Goal: Task Accomplishment & Management: Manage account settings

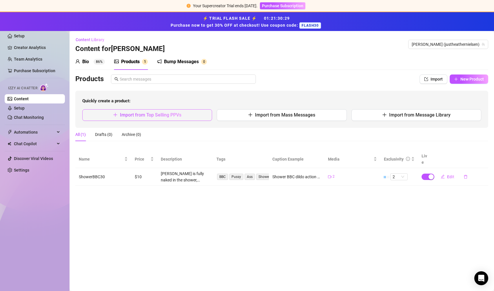
click at [161, 117] on span "Import from Top Selling PPVs" at bounding box center [150, 115] width 61 height 6
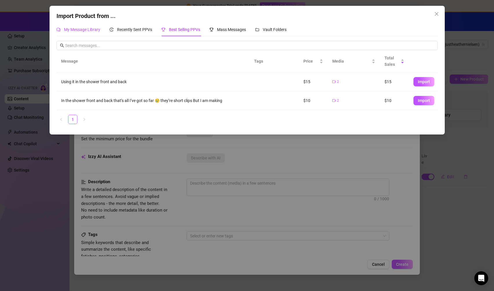
click at [84, 30] on span "My Message Library" at bounding box center [82, 29] width 36 height 5
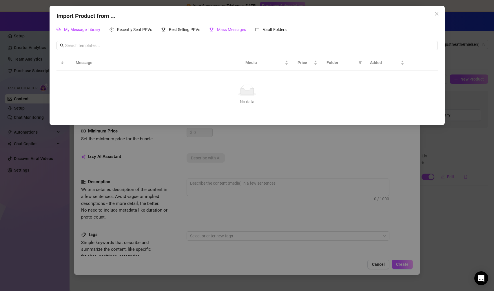
click at [234, 30] on span "Mass Messages" at bounding box center [231, 29] width 29 height 5
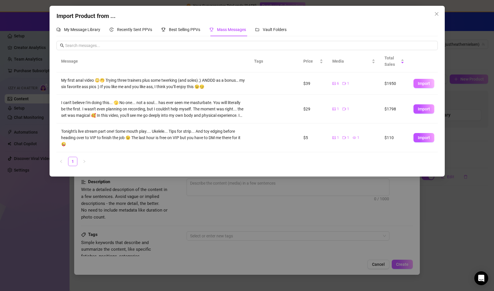
click at [425, 83] on span "Import" at bounding box center [424, 83] width 12 height 5
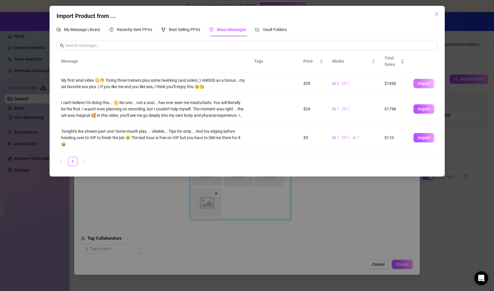
type textarea "My first anal video 😳🤭 Trying three trainers plus some twerking (and soles) ;) …"
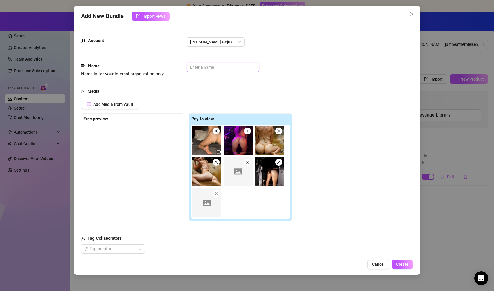
click at [211, 68] on input "text" at bounding box center [223, 67] width 73 height 9
click at [191, 66] on input "Butt Stuff" at bounding box center [223, 67] width 73 height 9
click at [230, 68] on input "Best of Butt Stuff" at bounding box center [223, 67] width 73 height 9
click at [134, 251] on div at bounding box center [109, 249] width 55 height 8
type input "Best of Butt Stuff ☠️"
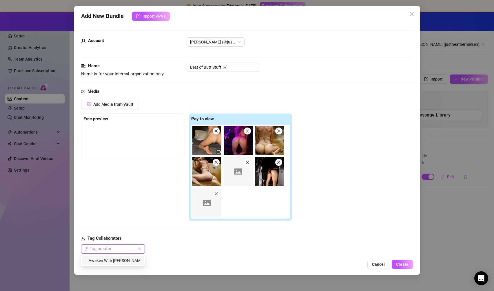
click at [132, 261] on div "Awaken With Heather" at bounding box center [113, 260] width 54 height 6
click at [189, 261] on div "Cancel Create" at bounding box center [247, 264] width 332 height 9
click at [140, 248] on icon "Close" at bounding box center [141, 248] width 3 height 3
click at [405, 265] on span "Create" at bounding box center [402, 264] width 12 height 5
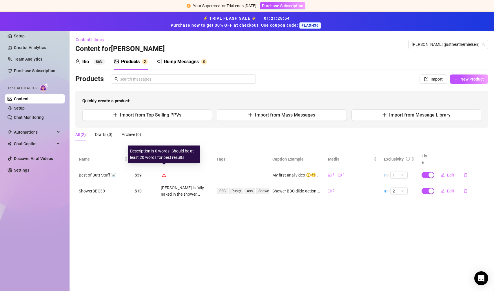
click at [164, 173] on icon "warning" at bounding box center [164, 175] width 4 height 4
click at [453, 173] on span "Edit" at bounding box center [450, 175] width 7 height 5
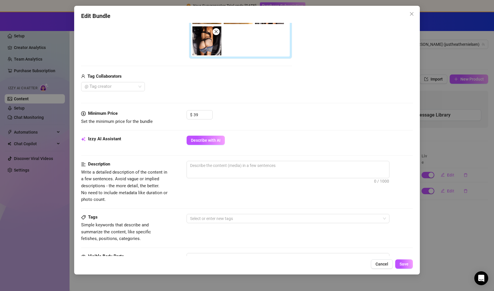
scroll to position [162, 0]
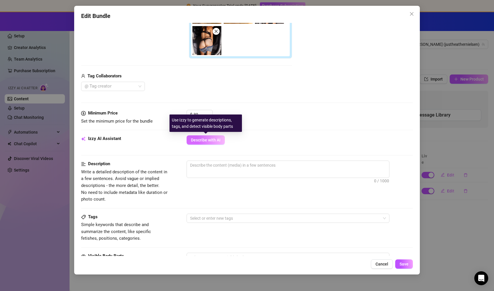
click at [206, 142] on span "Describe with AI" at bounding box center [206, 140] width 30 height 5
type textarea "[PERSON_NAME]"
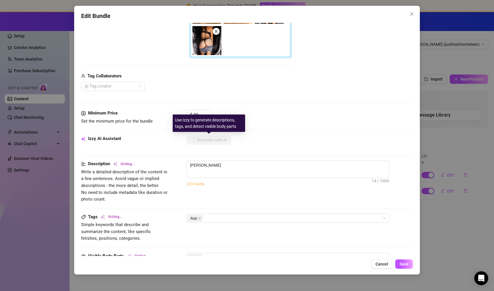
type textarea "Heather teases"
type textarea "Heather teases in"
type textarea "Heather teases in multiple"
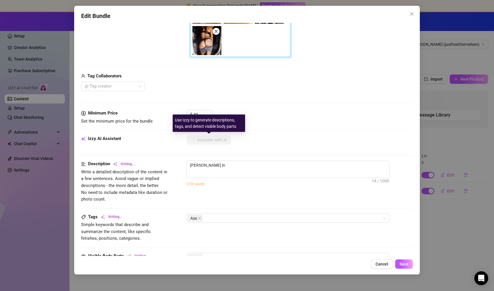
type textarea "Heather teases in multiple"
type textarea "Heather teases in multiple settings,"
type textarea "Heather teases in multiple settings, starting"
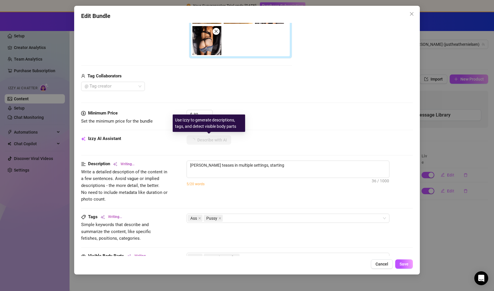
type textarea "Heather teases in multiple settings, starting in"
type textarea "Heather teases in multiple settings, starting in a"
type textarea "Heather teases in multiple settings, starting in a creek"
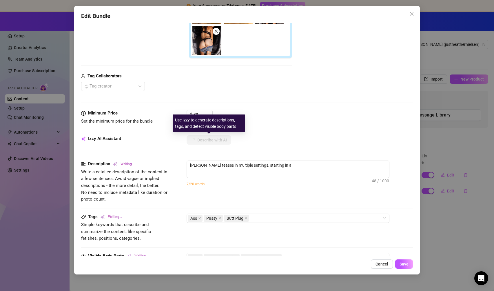
type textarea "Heather teases in multiple settings, starting in a creek"
type textarea "Heather teases in multiple settings, starting in a creek wearing"
type textarea "Heather teases in multiple settings, starting in a creek wearing a"
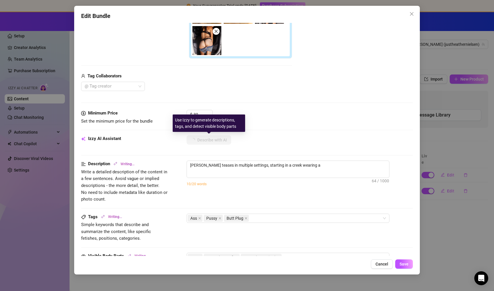
type textarea "Heather teases in multiple settings, starting in a creek wearing a tiny"
type textarea "Heather teases in multiple settings, starting in a creek wearing a tiny tan"
type textarea "Heather teases in multiple settings, starting in a creek wearing a tiny tan bik…"
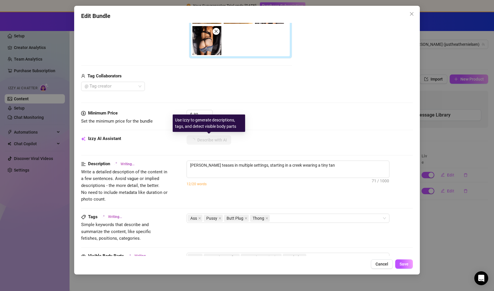
type textarea "Heather teases in multiple settings, starting in a creek wearing a tiny tan bik…"
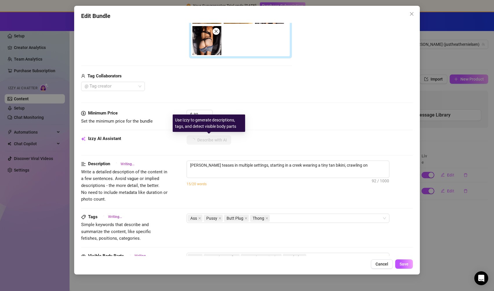
type textarea "Heather teases in multiple settings, starting in a creek wearing a tiny tan bik…"
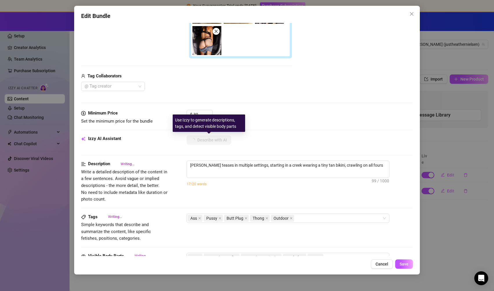
type textarea "Heather teases in multiple settings, starting in a creek wearing a tiny tan bik…"
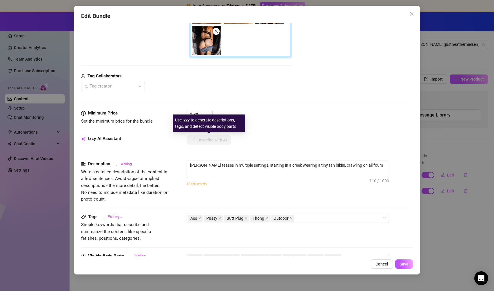
type textarea "Heather teases in multiple settings, starting in a creek wearing a tiny tan bik…"
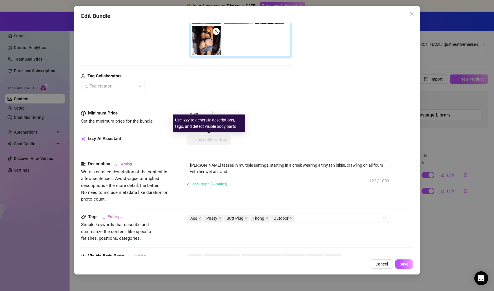
type textarea "Heather teases in multiple settings, starting in a creek wearing a tiny tan bik…"
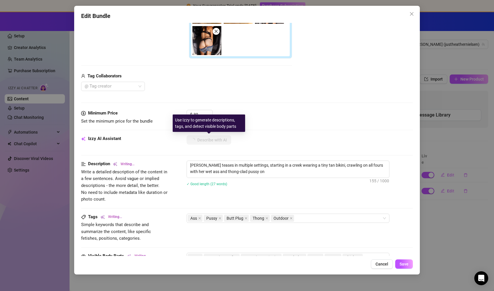
type textarea "Heather teases in multiple settings, starting in a creek wearing a tiny tan bik…"
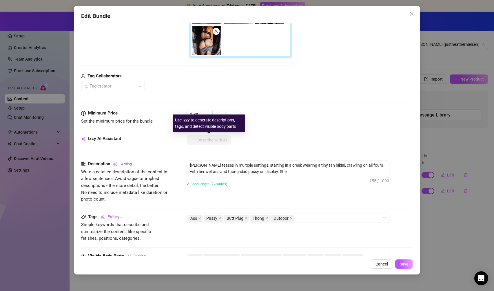
type textarea "Heather teases in multiple settings, starting in a creek wearing a tiny tan bik…"
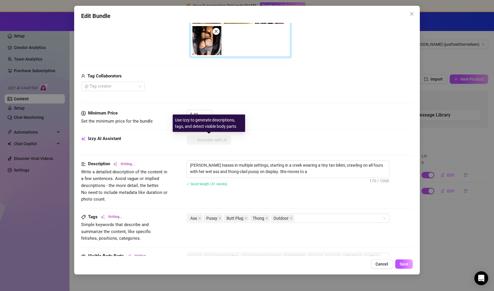
type textarea "Heather teases in multiple settings, starting in a creek wearing a tiny tan bik…"
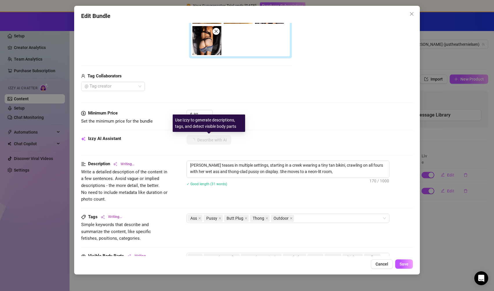
type textarea "Heather teases in multiple settings, starting in a creek wearing a tiny tan bik…"
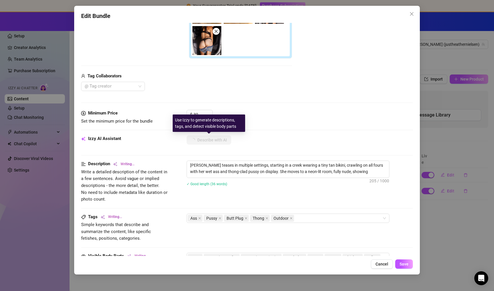
type textarea "Heather teases in multiple settings, starting in a creek wearing a tiny tan bik…"
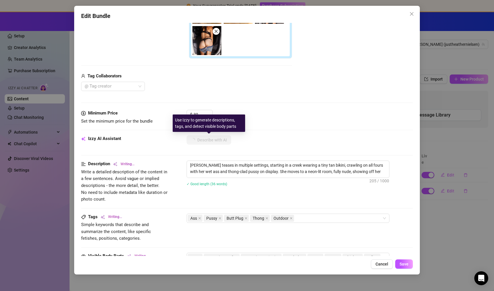
type textarea "Heather teases in multiple settings, starting in a creek wearing a tiny tan bik…"
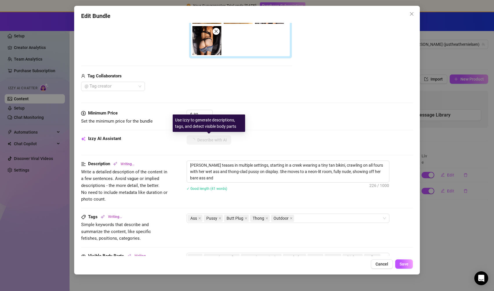
type textarea "Heather teases in multiple settings, starting in a creek wearing a tiny tan bik…"
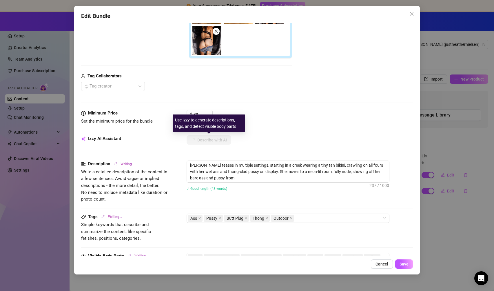
type textarea "Heather teases in multiple settings, starting in a creek wearing a tiny tan bik…"
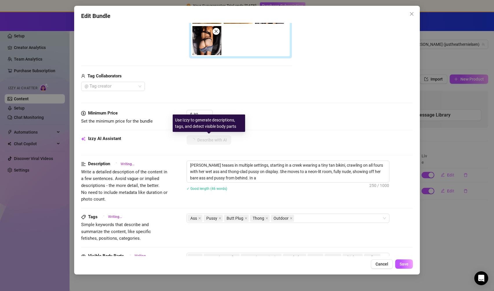
type textarea "Heather teases in multiple settings, starting in a creek wearing a tiny tan bik…"
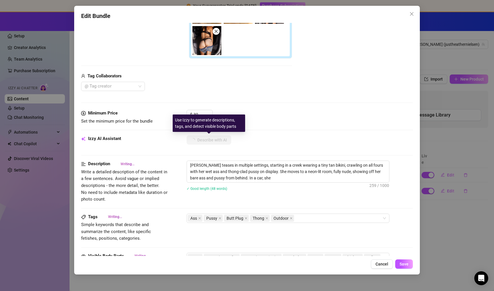
type textarea "Heather teases in multiple settings, starting in a creek wearing a tiny tan bik…"
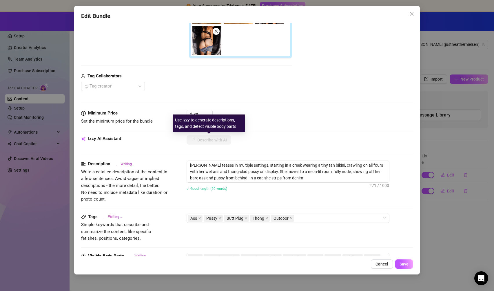
type textarea "Heather teases in multiple settings, starting in a creek wearing a tiny tan bik…"
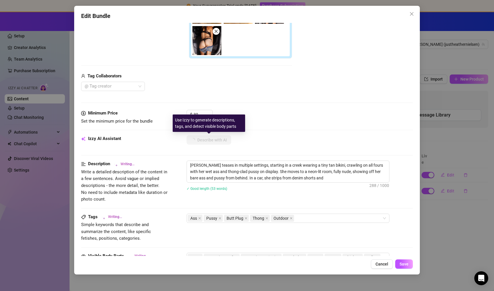
type textarea "Heather teases in multiple settings, starting in a creek wearing a tiny tan bik…"
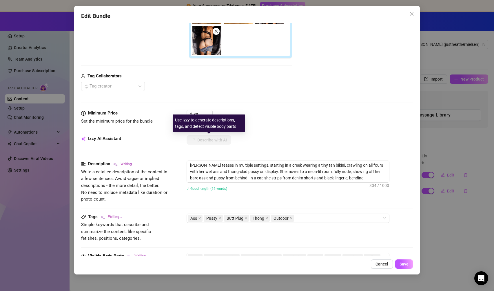
type textarea "Heather teases in multiple settings, starting in a creek wearing a tiny tan bik…"
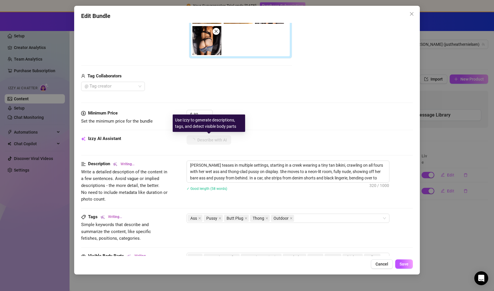
type textarea "Heather teases in multiple settings, starting in a creek wearing a tiny tan bik…"
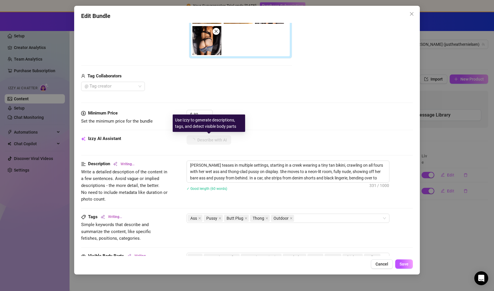
type textarea "Heather teases in multiple settings, starting in a creek wearing a tiny tan bik…"
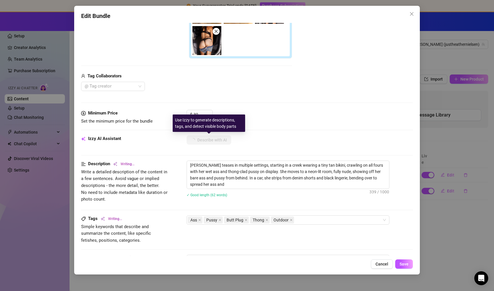
type textarea "Heather teases in multiple settings, starting in a creek wearing a tiny tan bik…"
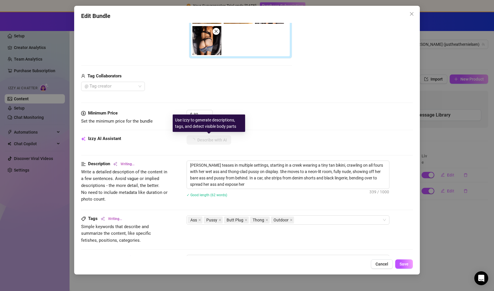
type textarea "Heather teases in multiple settings, starting in a creek wearing a tiny tan bik…"
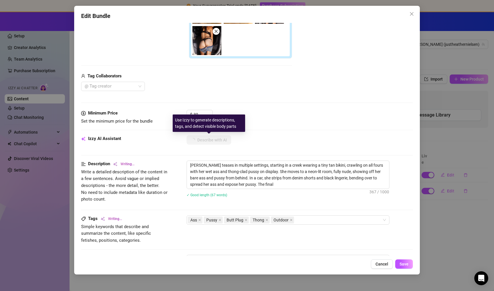
type textarea "Heather teases in multiple settings, starting in a creek wearing a tiny tan bik…"
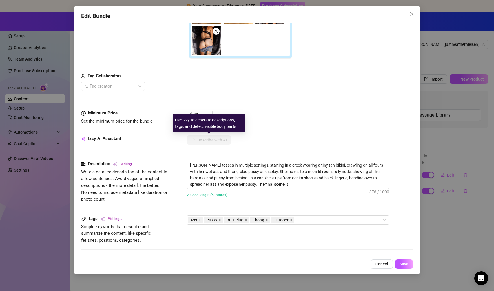
type textarea "Heather teases in multiple settings, starting in a creek wearing a tiny tan bik…"
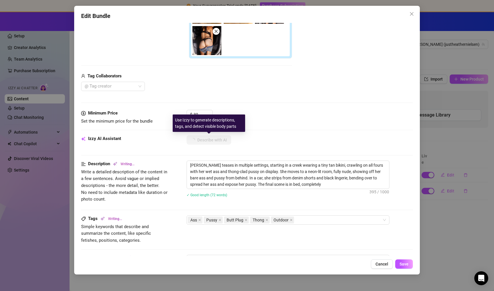
type textarea "Heather teases in multiple settings, starting in a creek wearing a tiny tan bik…"
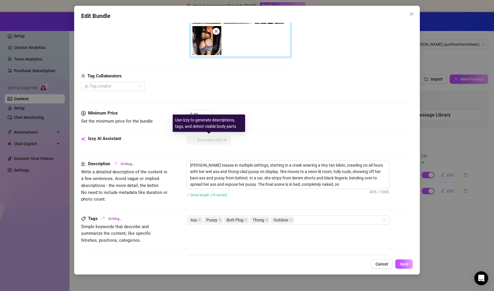
type textarea "Heather teases in multiple settings, starting in a creek wearing a tiny tan bik…"
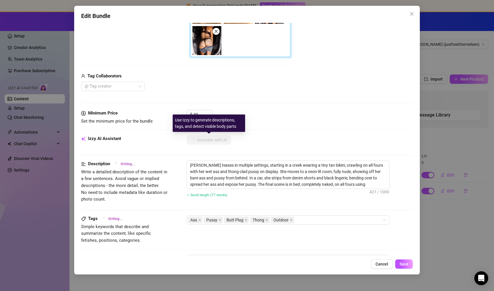
type textarea "Heather teases in multiple settings, starting in a creek wearing a tiny tan bik…"
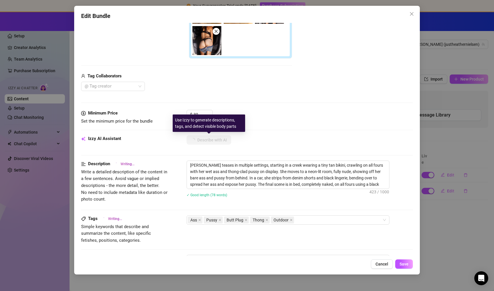
type textarea "Heather teases in multiple settings, starting in a creek wearing a tiny tan bik…"
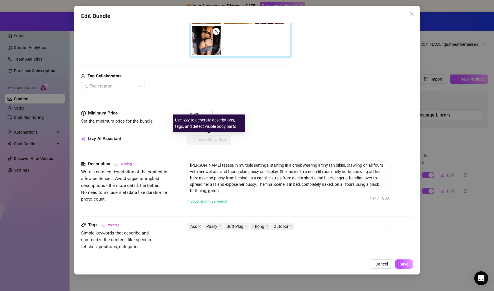
type textarea "Heather teases in multiple settings, starting in a creek wearing a tiny tan bik…"
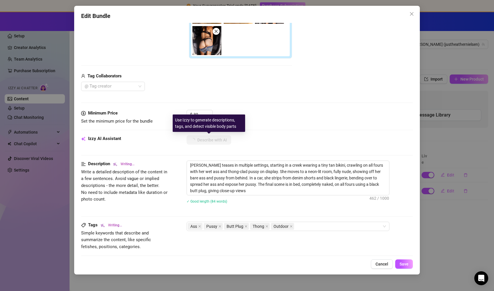
type textarea "Heather teases in multiple settings, starting in a creek wearing a tiny tan bik…"
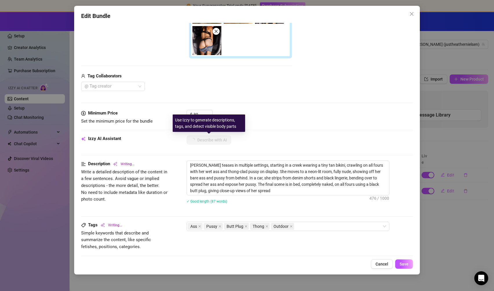
type textarea "Heather teases in multiple settings, starting in a creek wearing a tiny tan bik…"
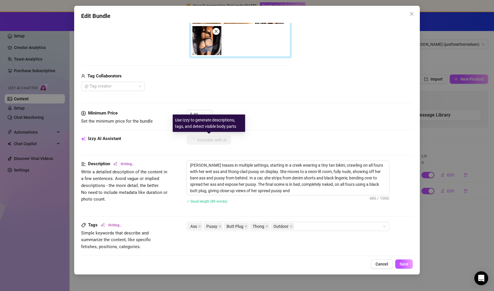
type textarea "Heather teases in multiple settings, starting in a creek wearing a tiny tan bik…"
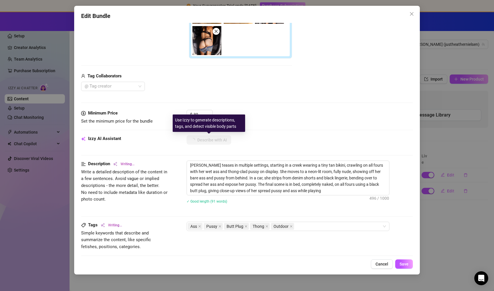
type textarea "Heather teases in multiple settings, starting in a creek wearing a tiny tan bik…"
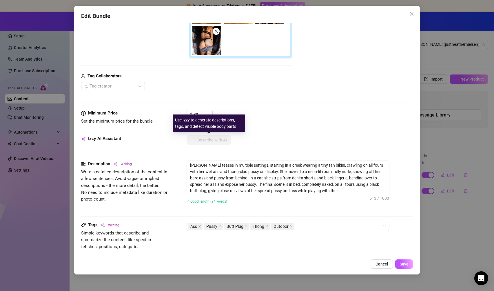
type textarea "Heather teases in multiple settings, starting in a creek wearing a tiny tan bik…"
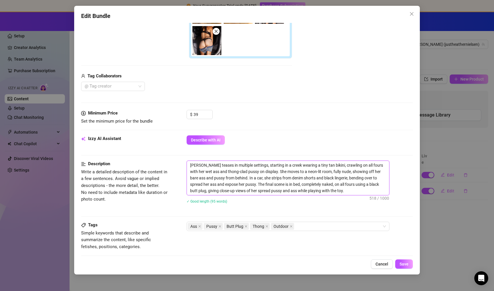
drag, startPoint x: 252, startPoint y: 166, endPoint x: 340, endPoint y: 189, distance: 90.9
click at [340, 189] on textarea "Heather teases in multiple settings, starting in a creek wearing a tiny tan bik…" at bounding box center [288, 178] width 202 height 34
type textarea "Heather teases in multiple settings"
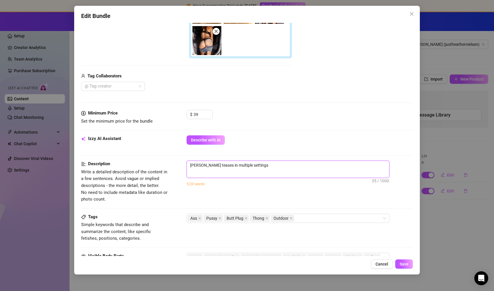
drag, startPoint x: 265, startPoint y: 167, endPoint x: 161, endPoint y: 154, distance: 104.6
click at [161, 154] on form "Account Heather (@justheathernielsen) Name Name is for your internal organizati…" at bounding box center [247, 151] width 332 height 566
type textarea "Describe the content (media) in a few sentences"
type textarea "He"
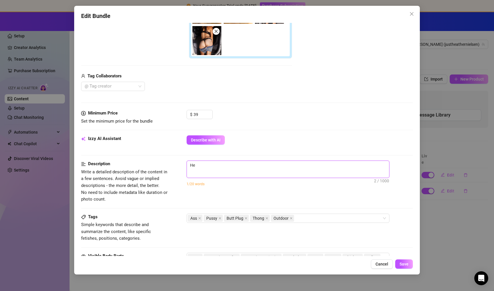
type textarea "Heather's"
click at [302, 166] on textarea "Heather's best ass pictures in multiple settings and a video of Twerking and te…" at bounding box center [288, 165] width 202 height 9
click at [381, 167] on textarea "Heather's best ass pictures in multiple settings and a video of twerking and te…" at bounding box center [288, 165] width 202 height 9
click at [283, 166] on textarea "Heather's best ass pictures in multiple settings and a video of twerking and te…" at bounding box center [288, 165] width 202 height 9
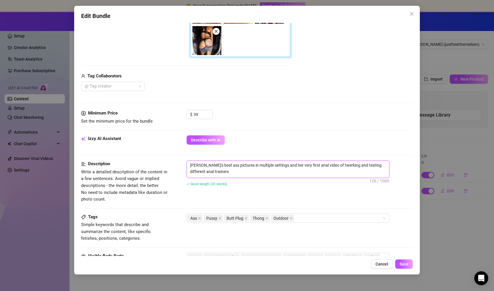
click at [326, 166] on textarea "Heather's best ass pictures in multiple settings and her very first anal video …" at bounding box center [288, 168] width 202 height 15
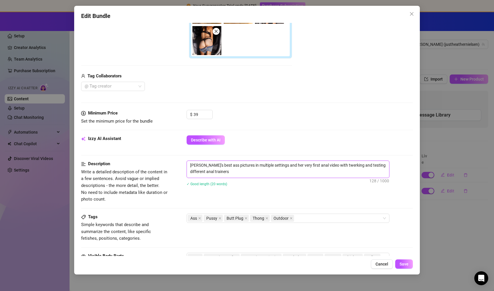
click at [302, 172] on textarea "Heather's best ass pictures in multiple settings and her very first anal video …" at bounding box center [288, 168] width 202 height 15
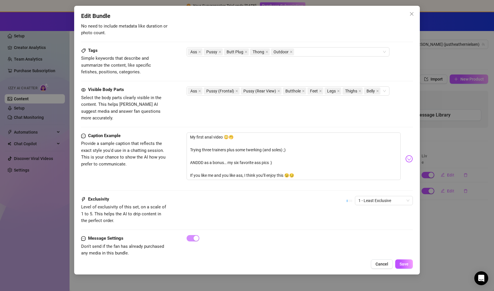
scroll to position [333, 0]
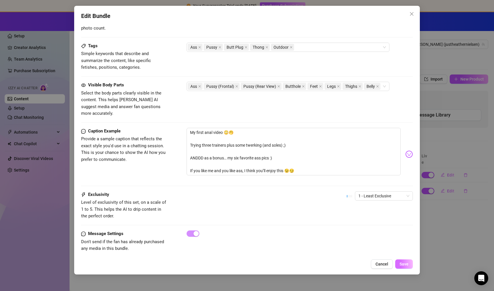
click at [404, 266] on span "Save" at bounding box center [404, 264] width 9 height 5
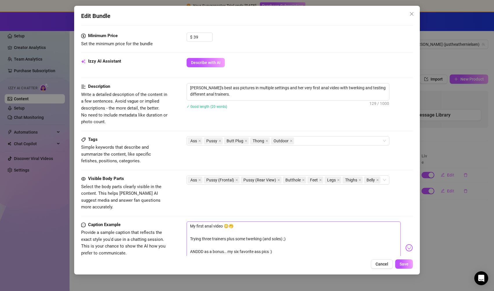
scroll to position [238, 0]
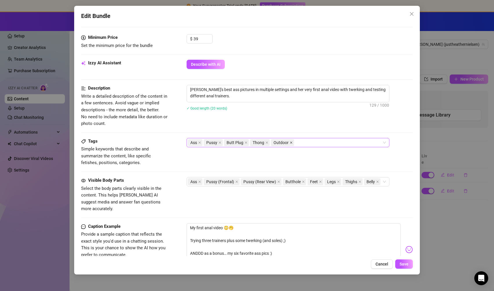
click at [290, 143] on icon "close" at bounding box center [291, 142] width 3 height 3
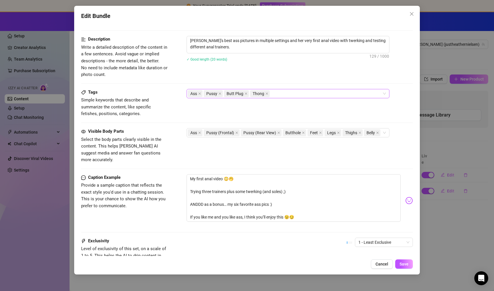
scroll to position [333, 0]
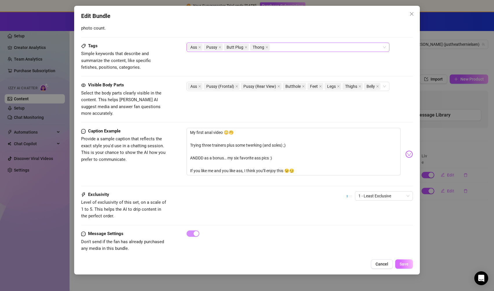
click at [403, 260] on button "Save" at bounding box center [404, 263] width 18 height 9
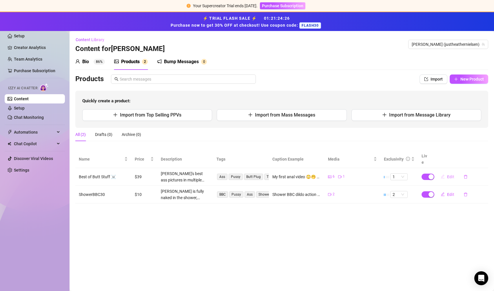
click at [449, 174] on span "Edit" at bounding box center [450, 176] width 7 height 5
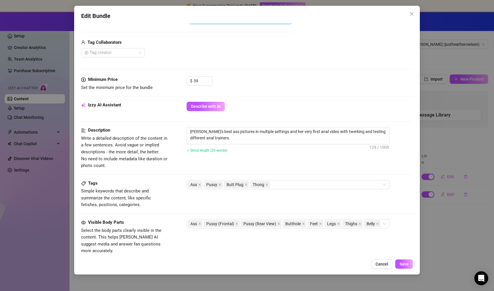
scroll to position [194, 0]
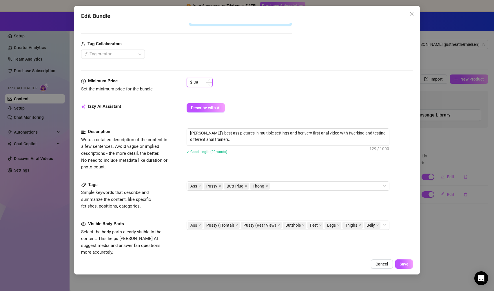
drag, startPoint x: 198, startPoint y: 83, endPoint x: 193, endPoint y: 83, distance: 4.9
click at [193, 83] on div "$ 39" at bounding box center [200, 82] width 26 height 9
click at [405, 263] on span "Save" at bounding box center [404, 264] width 9 height 5
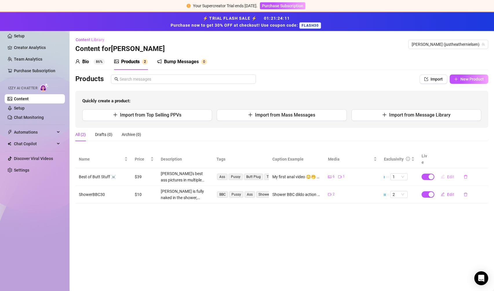
click at [448, 174] on span "Edit" at bounding box center [450, 176] width 7 height 5
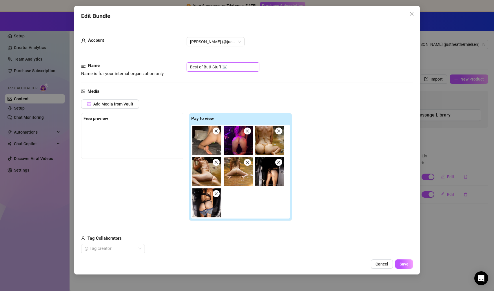
click at [199, 68] on input "Best of Butt Stuff ☠️" at bounding box center [223, 66] width 73 height 9
click at [203, 68] on input "Bestof Butt Stuff ☠️" at bounding box center [223, 66] width 73 height 9
drag, startPoint x: 220, startPoint y: 67, endPoint x: 210, endPoint y: 68, distance: 10.2
click at [210, 68] on input "BestofButt Stuff ☠️" at bounding box center [223, 66] width 73 height 9
click at [231, 70] on input "BestofButt ☠️" at bounding box center [223, 66] width 73 height 9
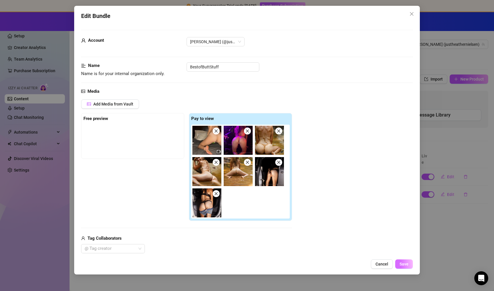
click at [403, 265] on span "Save" at bounding box center [404, 264] width 9 height 5
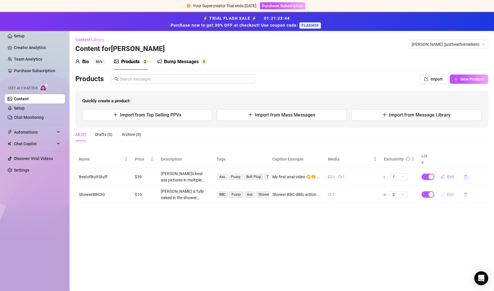
click at [447, 192] on span "Edit" at bounding box center [450, 194] width 7 height 5
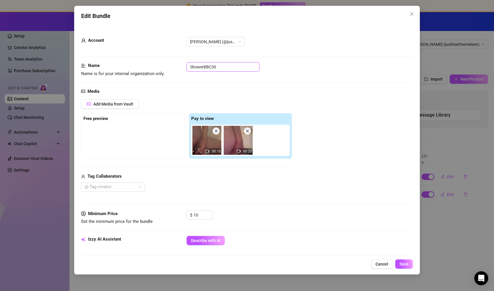
click at [218, 67] on input "ShowerBBC30" at bounding box center [223, 66] width 73 height 9
click at [405, 266] on span "Save" at bounding box center [404, 264] width 9 height 5
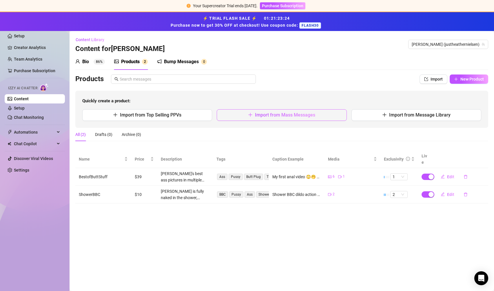
click at [258, 117] on span "Import from Mass Messages" at bounding box center [285, 115] width 60 height 6
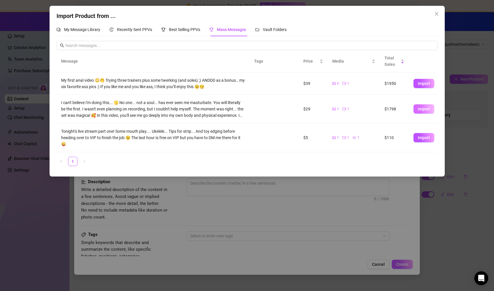
click at [426, 111] on span "Import" at bounding box center [424, 109] width 12 height 5
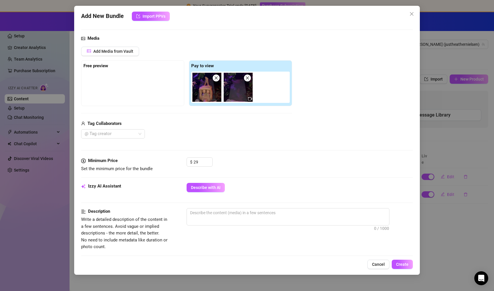
scroll to position [55, 0]
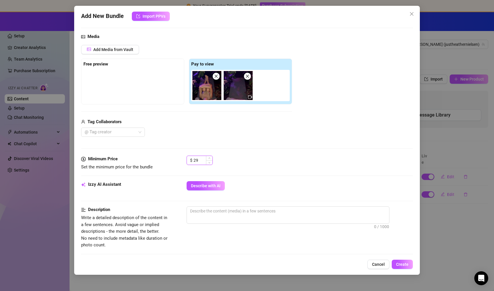
drag, startPoint x: 202, startPoint y: 158, endPoint x: 194, endPoint y: 158, distance: 8.1
click at [194, 158] on input "29" at bounding box center [203, 160] width 19 height 9
click at [283, 209] on textarea at bounding box center [288, 211] width 202 height 9
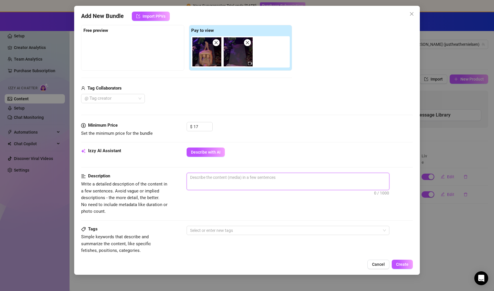
scroll to position [92, 0]
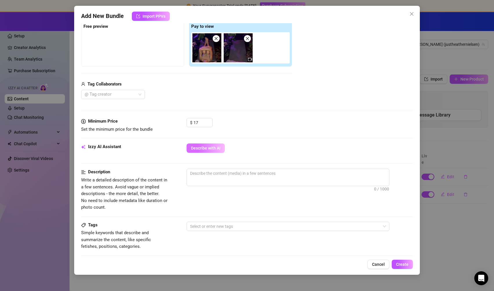
click at [222, 148] on button "Describe with AI" at bounding box center [206, 147] width 38 height 9
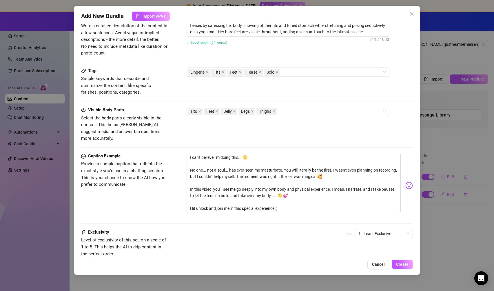
scroll to position [249, 0]
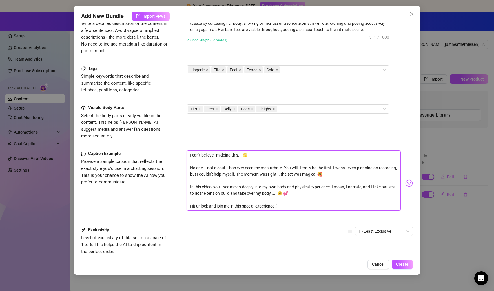
drag, startPoint x: 334, startPoint y: 161, endPoint x: 178, endPoint y: 147, distance: 156.5
click at [178, 150] on div "Caption Example Provide a sample caption that reflects the exact style you'd us…" at bounding box center [247, 182] width 332 height 65
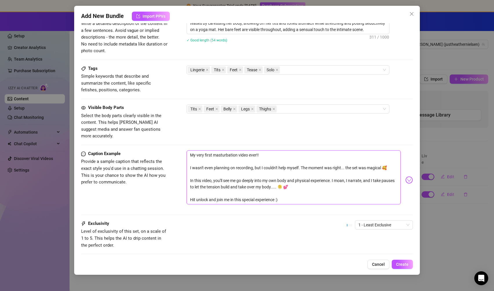
click at [252, 162] on textarea "My very first masturbation video ever!! I wasn't even planning on recording, bu…" at bounding box center [294, 177] width 214 height 54
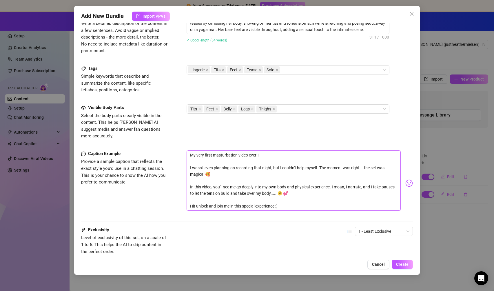
click at [211, 168] on textarea "My very first masturbation video ever!! I wasn't even planning on recording tha…" at bounding box center [294, 180] width 214 height 60
click at [406, 263] on span "Create" at bounding box center [402, 264] width 12 height 5
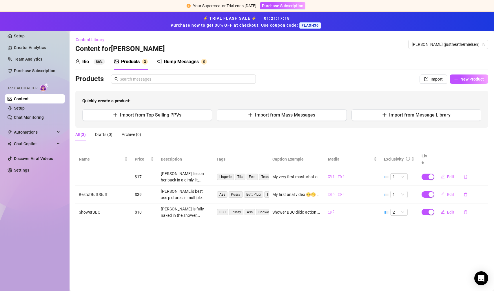
click at [450, 192] on span "Edit" at bounding box center [450, 194] width 7 height 5
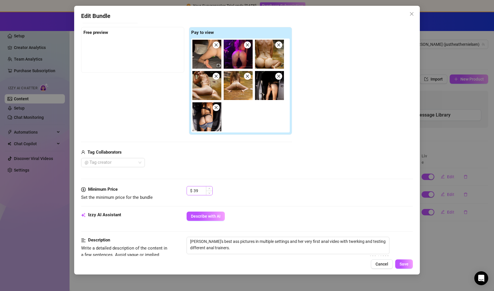
scroll to position [83, 0]
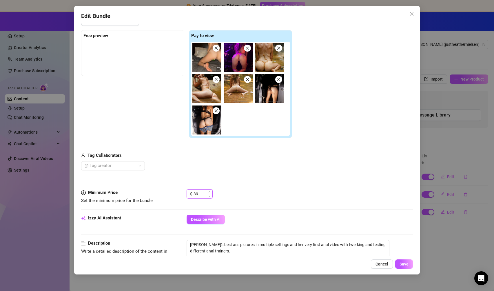
click at [196, 194] on input "39" at bounding box center [203, 194] width 19 height 9
click at [408, 264] on span "Save" at bounding box center [404, 264] width 9 height 5
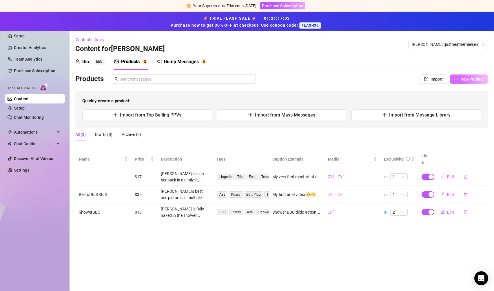
click at [464, 76] on button "New Product" at bounding box center [469, 78] width 39 height 9
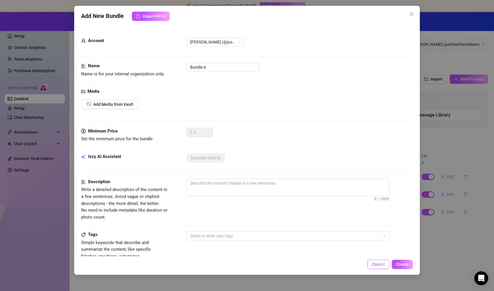
click at [377, 260] on button "Cancel" at bounding box center [378, 264] width 22 height 9
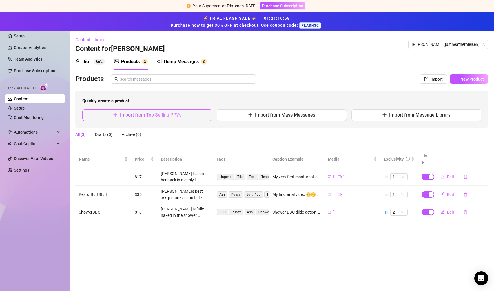
click at [161, 114] on span "Import from Top Selling PPVs" at bounding box center [150, 115] width 61 height 6
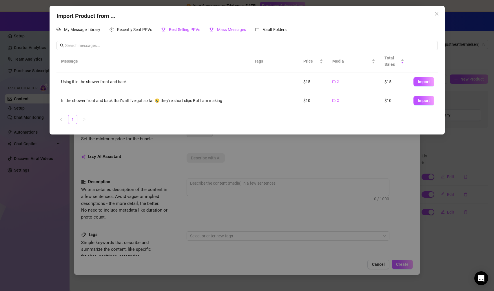
click at [243, 29] on span "Mass Messages" at bounding box center [231, 29] width 29 height 5
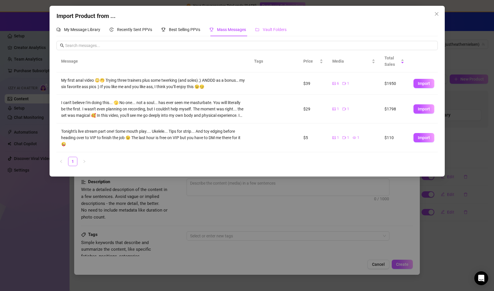
click at [266, 33] on div "Vault Folders" at bounding box center [270, 29] width 31 height 13
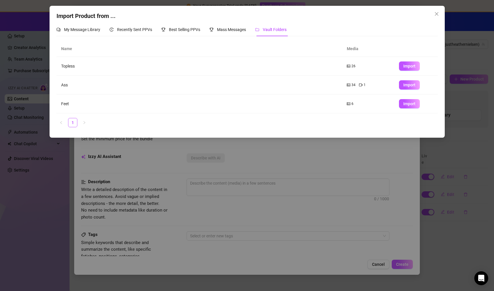
click at [70, 67] on td "Topless" at bounding box center [200, 66] width 286 height 19
click at [413, 64] on span "Import" at bounding box center [409, 66] width 12 height 5
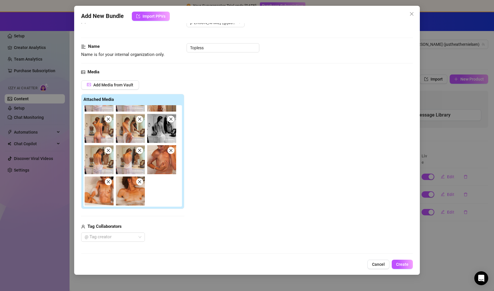
scroll to position [20, 0]
click at [139, 151] on icon "close" at bounding box center [140, 150] width 4 height 4
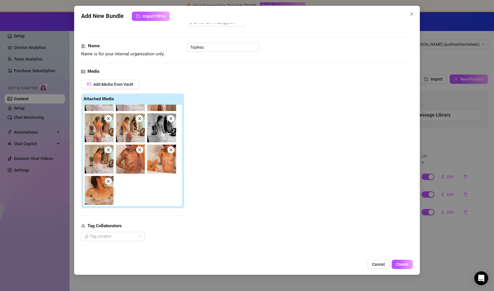
click at [172, 117] on icon "close" at bounding box center [170, 118] width 3 height 3
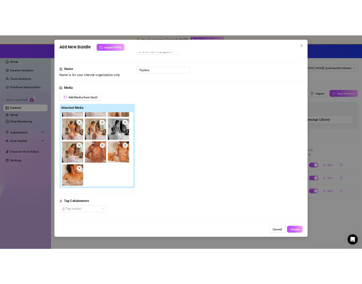
scroll to position [149, 0]
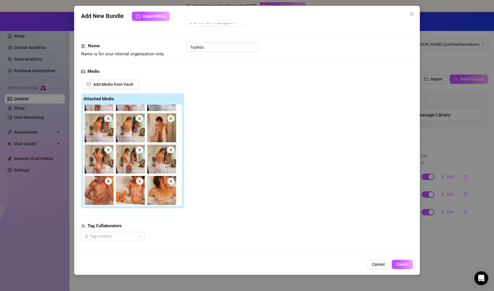
click at [139, 151] on icon "close" at bounding box center [140, 150] width 4 height 4
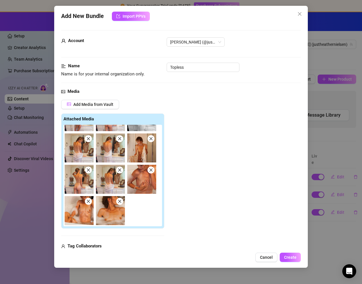
click at [151, 170] on icon "close" at bounding box center [151, 169] width 3 height 3
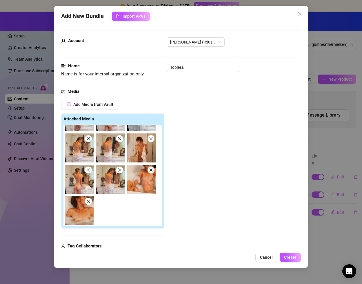
click at [90, 173] on span at bounding box center [88, 169] width 7 height 7
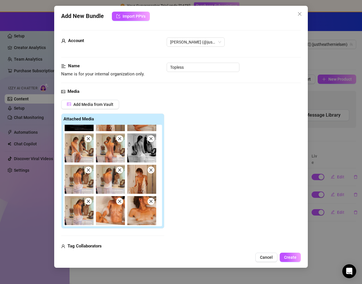
click at [153, 139] on icon "close" at bounding box center [151, 138] width 4 height 4
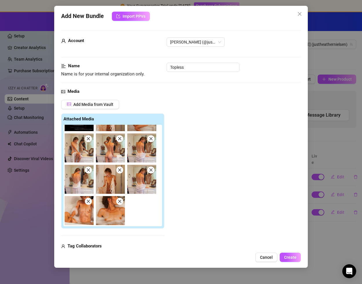
click at [122, 142] on img at bounding box center [110, 147] width 29 height 29
click at [120, 139] on icon "close" at bounding box center [120, 138] width 4 height 4
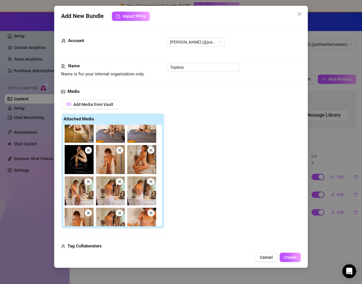
scroll to position [73, 0]
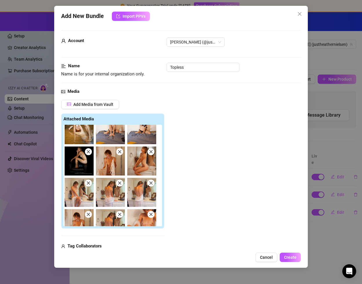
click at [153, 153] on span at bounding box center [150, 151] width 7 height 7
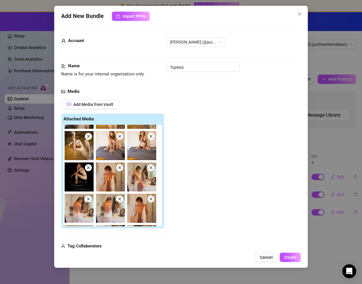
scroll to position [53, 0]
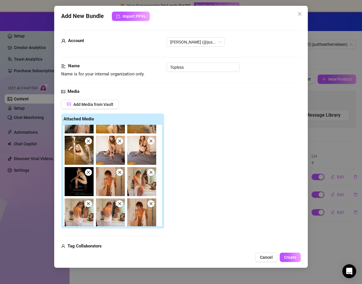
click at [89, 173] on icon "close" at bounding box center [88, 172] width 3 height 3
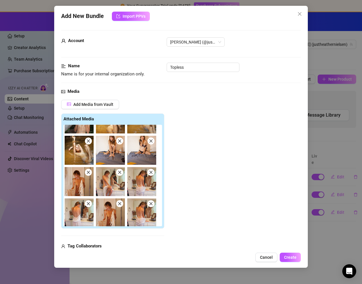
click at [120, 142] on icon "close" at bounding box center [120, 141] width 4 height 4
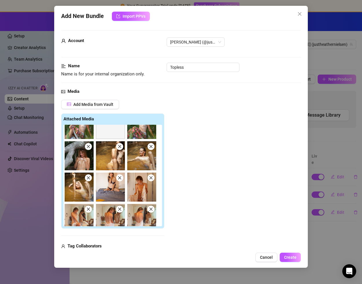
scroll to position [0, 0]
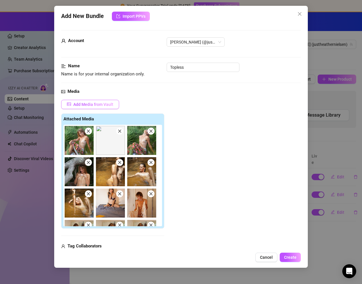
click at [104, 104] on span "Add Media from Vault" at bounding box center [93, 104] width 40 height 5
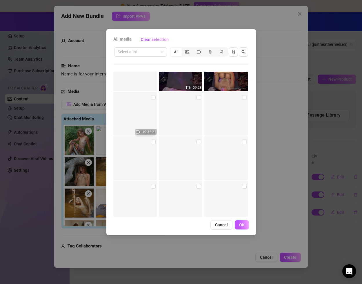
scroll to position [3393, 0]
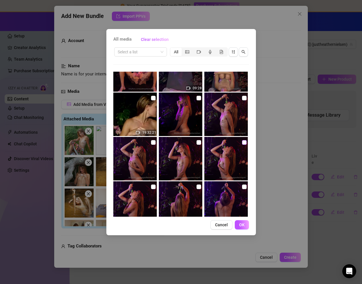
click at [243, 142] on input "checkbox" at bounding box center [244, 142] width 5 height 5
click at [244, 99] on input "checkbox" at bounding box center [244, 98] width 5 height 5
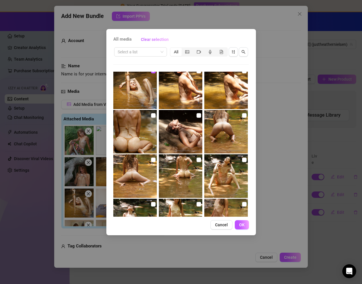
scroll to position [5223, 0]
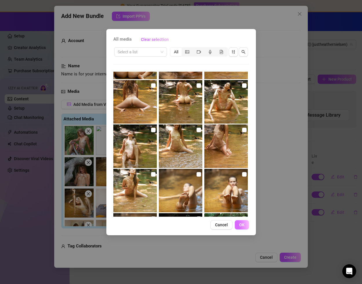
click at [243, 227] on span "OK" at bounding box center [242, 224] width 6 height 5
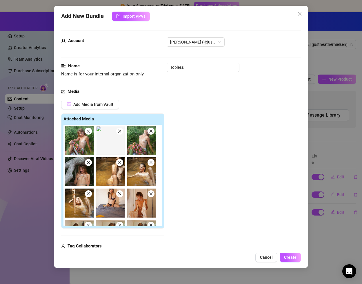
scroll to position [86, 0]
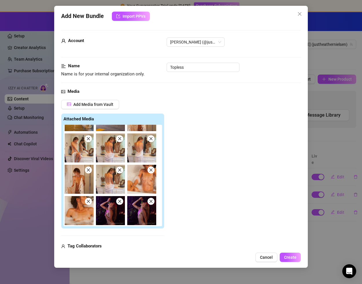
click at [151, 141] on span at bounding box center [150, 138] width 7 height 7
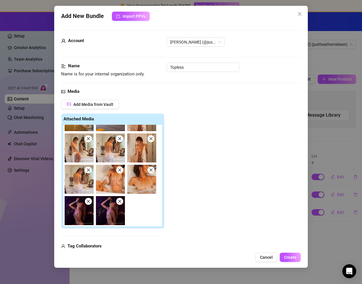
click at [89, 170] on icon "close" at bounding box center [88, 170] width 4 height 4
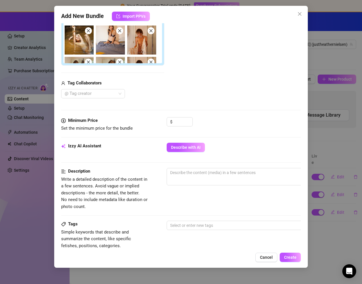
scroll to position [163, 0]
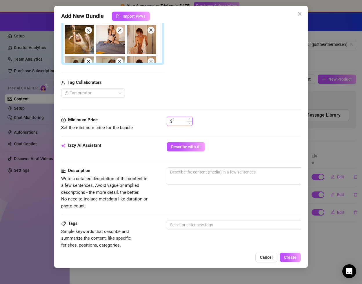
click at [180, 121] on input at bounding box center [183, 121] width 19 height 9
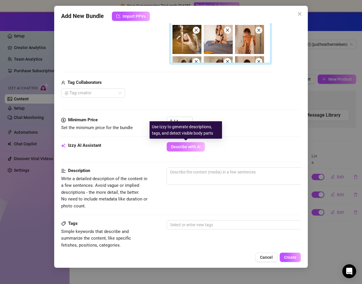
click at [190, 148] on span "Describe with AI" at bounding box center [186, 146] width 30 height 5
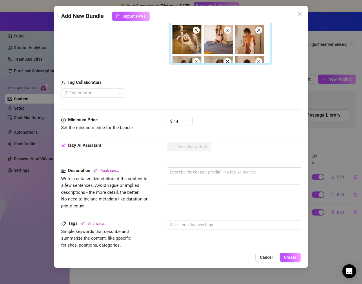
scroll to position [0, 0]
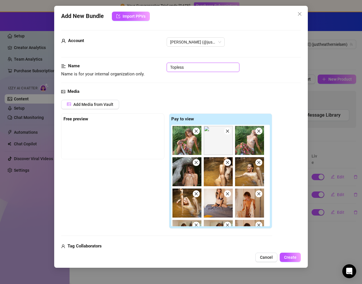
drag, startPoint x: 170, startPoint y: 66, endPoint x: 178, endPoint y: 87, distance: 22.9
click at [170, 66] on input "Topless" at bounding box center [203, 67] width 73 height 9
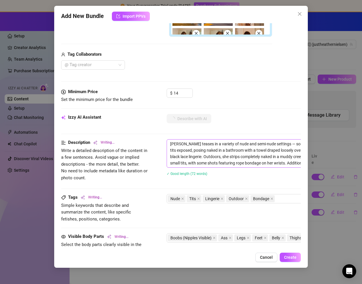
scroll to position [210, 0]
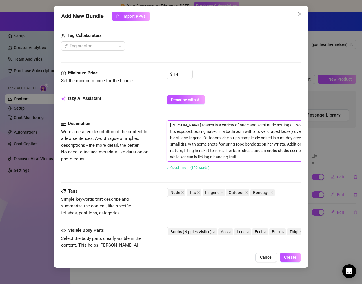
click at [242, 156] on textarea "[PERSON_NAME] teases in a variety of nude and semi-nude settings — soaking in a…" at bounding box center [268, 141] width 202 height 41
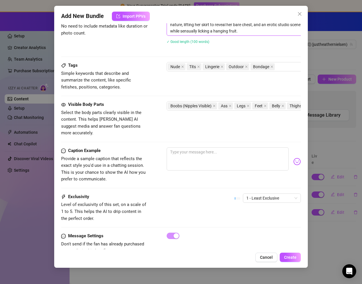
scroll to position [337, 0]
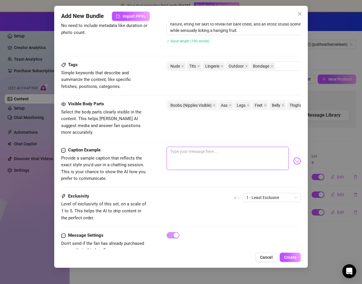
click at [215, 152] on textarea at bounding box center [228, 158] width 122 height 23
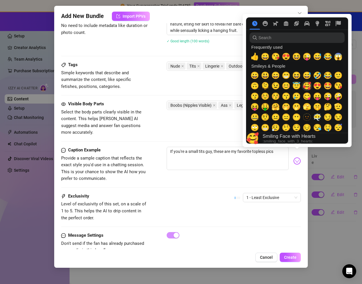
click at [307, 86] on span "🥰" at bounding box center [307, 86] width 9 height 8
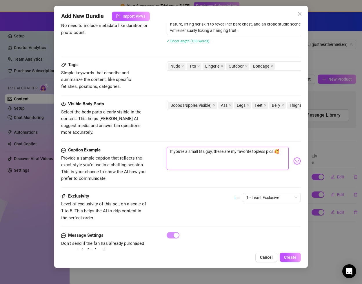
click at [270, 155] on textarea "If you're a small tits guy, these are my favorite topless pics 🥰" at bounding box center [228, 158] width 122 height 23
click at [275, 147] on textarea "If you're a small tits guy, these are my favorite topless pics 🥰" at bounding box center [228, 158] width 122 height 23
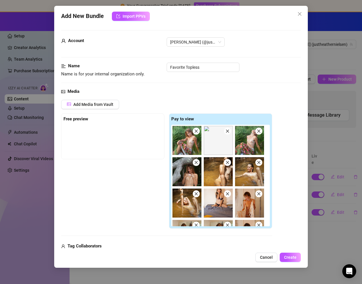
scroll to position [345, 0]
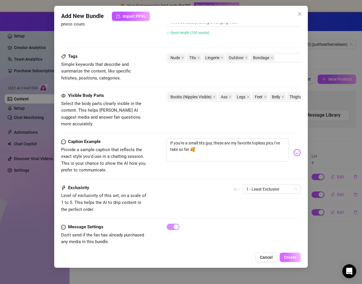
click at [289, 258] on span "Create" at bounding box center [290, 257] width 12 height 5
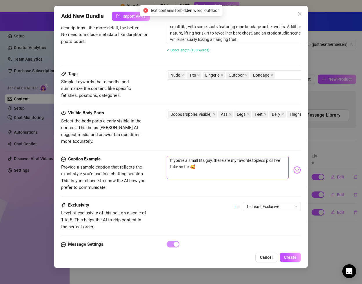
scroll to position [324, 0]
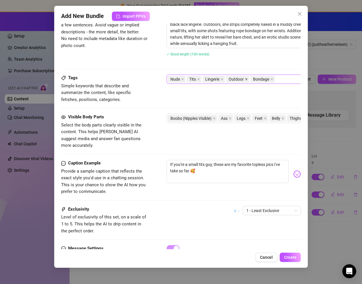
click at [246, 78] on icon "close" at bounding box center [246, 79] width 3 height 3
click at [290, 257] on span "Create" at bounding box center [290, 257] width 12 height 5
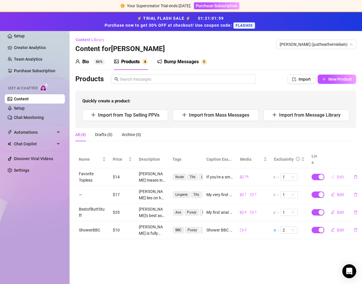
click at [337, 174] on span "Edit" at bounding box center [340, 176] width 7 height 5
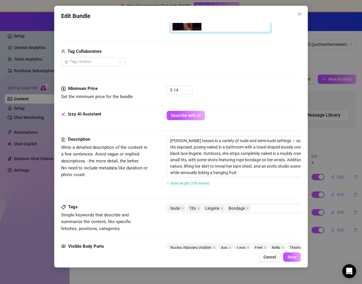
scroll to position [250, 0]
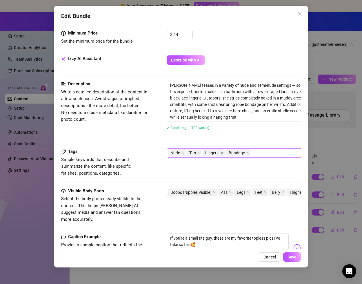
click at [247, 153] on icon "close" at bounding box center [247, 153] width 2 height 2
click at [249, 154] on div "Nude Tits Lingerie" at bounding box center [265, 153] width 194 height 8
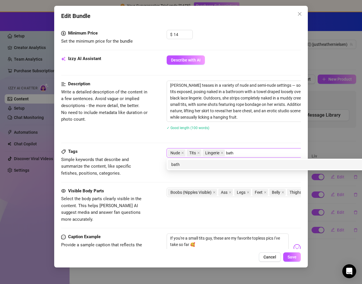
click at [239, 164] on div "bath" at bounding box center [268, 164] width 194 height 6
click at [245, 163] on div "nature" at bounding box center [268, 164] width 194 height 6
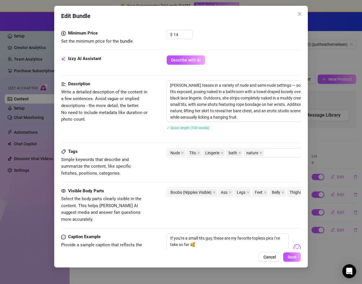
click at [269, 133] on div "Heather teases in a variety of nude and semi-nude settings — soaking in a bubbl…" at bounding box center [268, 109] width 203 height 57
click at [292, 256] on span "Save" at bounding box center [291, 256] width 9 height 5
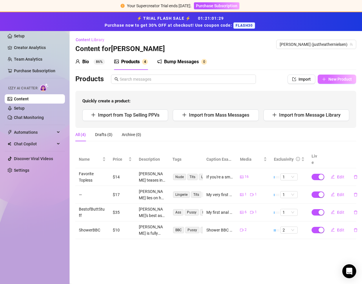
click at [332, 80] on span "New Product" at bounding box center [339, 79] width 23 height 5
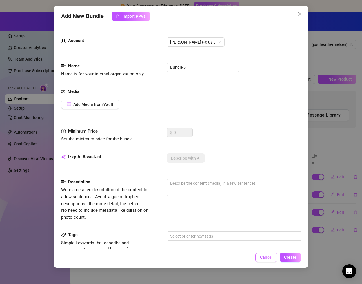
click at [266, 255] on span "Cancel" at bounding box center [266, 257] width 13 height 5
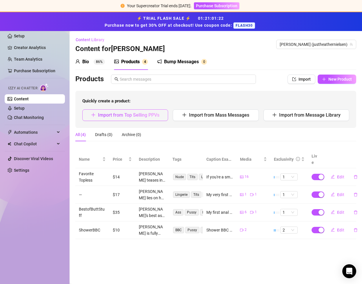
click at [123, 113] on span "Import from Top Selling PPVs" at bounding box center [128, 115] width 61 height 6
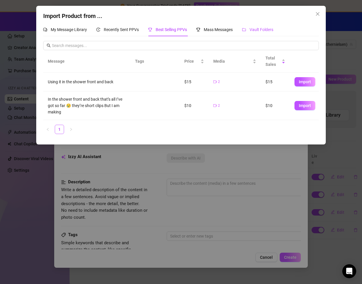
click at [254, 28] on span "Vault Folders" at bounding box center [261, 29] width 24 height 5
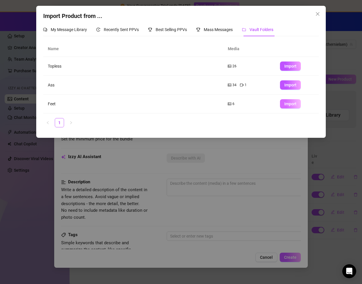
click at [289, 106] on span "Import" at bounding box center [290, 103] width 12 height 5
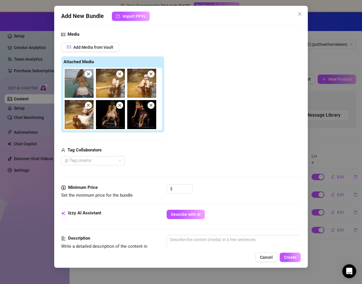
scroll to position [72, 0]
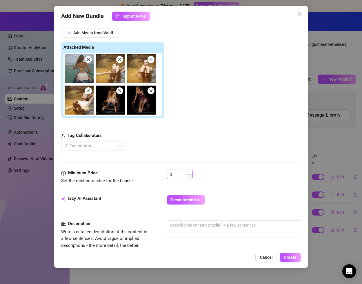
click at [181, 174] on input at bounding box center [183, 174] width 19 height 9
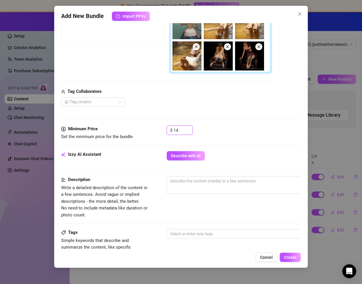
scroll to position [0, 0]
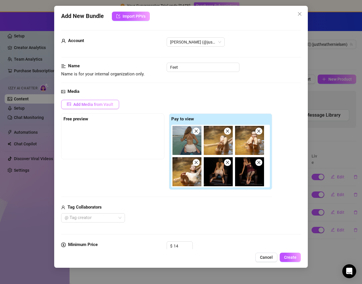
click at [114, 103] on button "Add Media from Vault" at bounding box center [90, 104] width 58 height 9
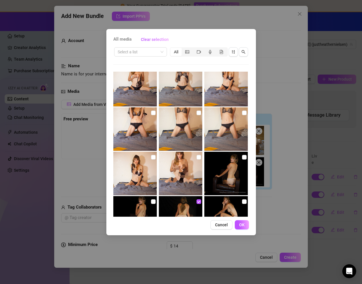
scroll to position [5626, 0]
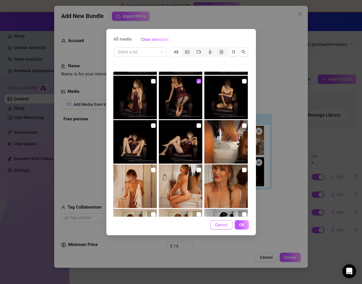
click at [221, 225] on span "Cancel" at bounding box center [221, 224] width 13 height 5
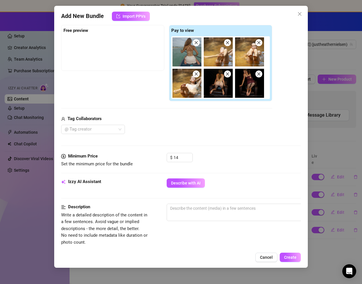
scroll to position [90, 0]
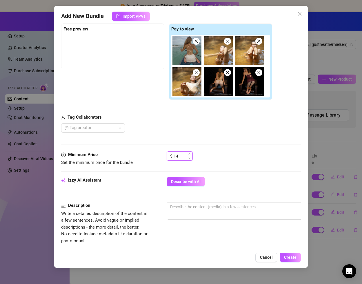
click at [183, 154] on input "14" at bounding box center [183, 156] width 19 height 9
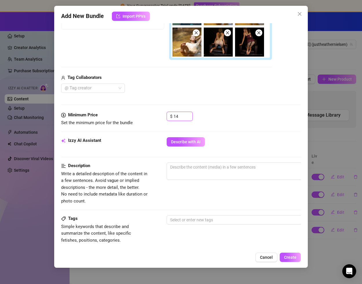
scroll to position [130, 0]
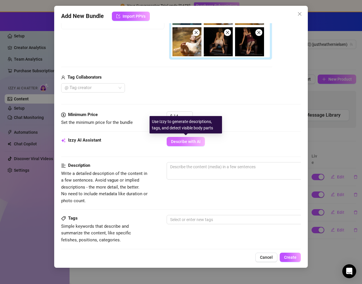
click at [201, 143] on button "Describe with AI" at bounding box center [186, 141] width 38 height 9
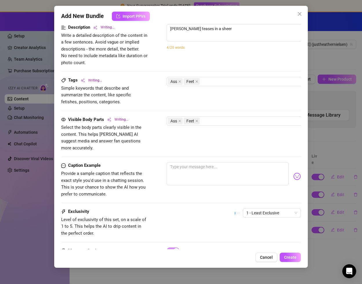
scroll to position [275, 0]
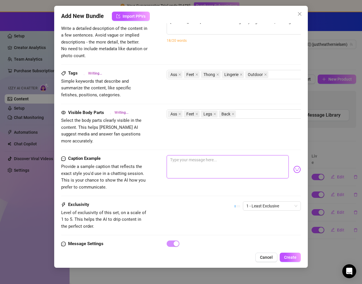
click at [223, 159] on textarea at bounding box center [228, 166] width 122 height 23
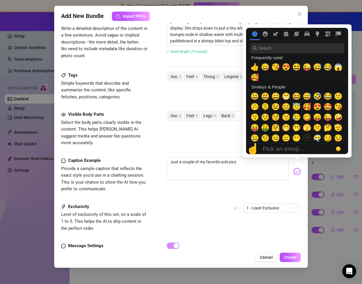
click at [298, 167] on img at bounding box center [297, 171] width 8 height 8
click at [309, 109] on span "🥰" at bounding box center [307, 107] width 9 height 8
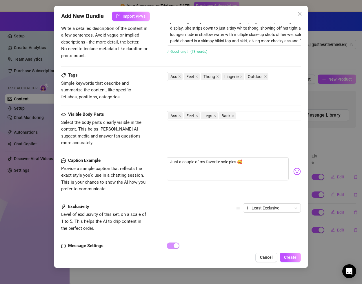
click at [284, 190] on div "Caption Example Provide a sample caption that reflects the exact style you'd us…" at bounding box center [180, 180] width 239 height 46
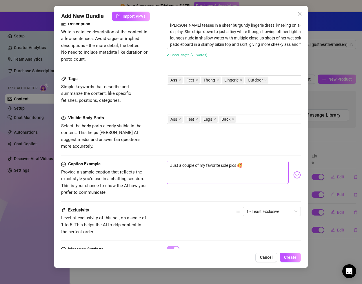
scroll to position [277, 0]
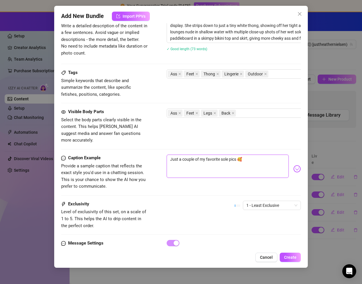
click at [265, 154] on textarea "Just a couple of my favorite sole pics 🥰" at bounding box center [228, 165] width 122 height 23
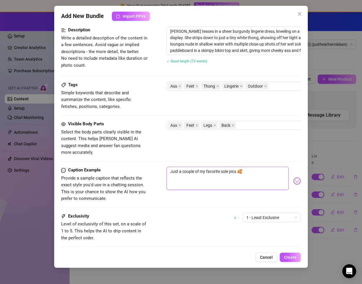
scroll to position [268, 0]
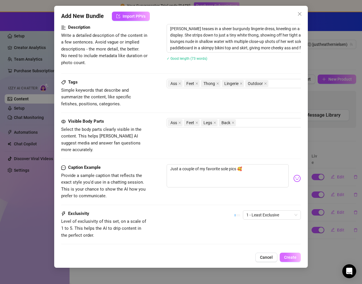
click at [292, 259] on span "Create" at bounding box center [290, 257] width 12 height 5
click at [266, 84] on icon "close" at bounding box center [265, 83] width 3 height 3
click at [266, 84] on div "Ass Feet Thong Lingerie" at bounding box center [265, 83] width 194 height 8
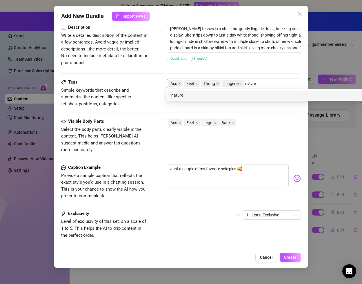
click at [258, 98] on div "nature" at bounding box center [268, 95] width 194 height 6
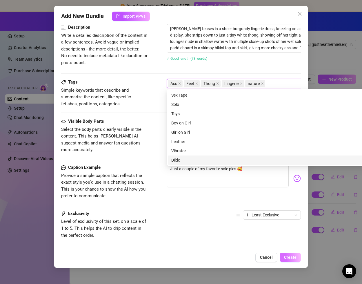
click at [284, 253] on button "Create" at bounding box center [290, 256] width 21 height 9
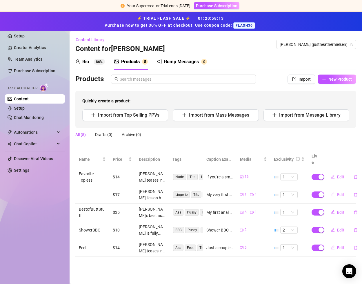
click at [339, 192] on span "Edit" at bounding box center [340, 194] width 7 height 5
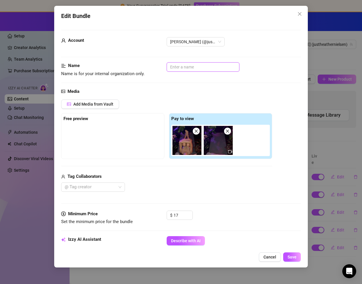
click at [184, 65] on input "text" at bounding box center [203, 66] width 73 height 9
click at [293, 256] on span "Save" at bounding box center [291, 256] width 9 height 5
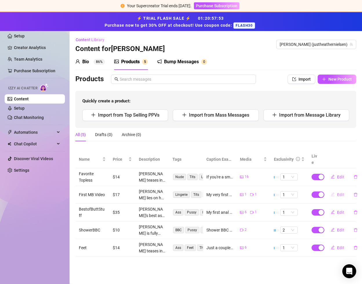
click at [339, 192] on span "Edit" at bounding box center [340, 194] width 7 height 5
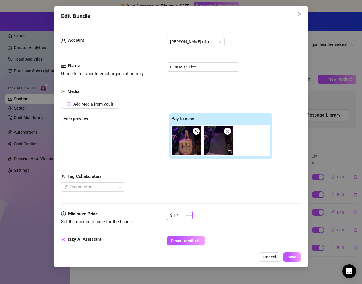
scroll to position [7, 0]
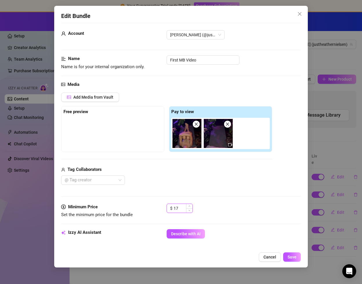
click at [185, 205] on input "17" at bounding box center [183, 208] width 19 height 9
click at [291, 256] on span "Save" at bounding box center [291, 256] width 9 height 5
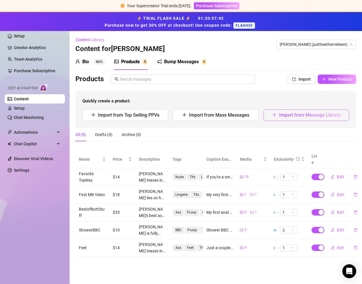
click at [304, 113] on span "Import from Message Library" at bounding box center [309, 115] width 61 height 6
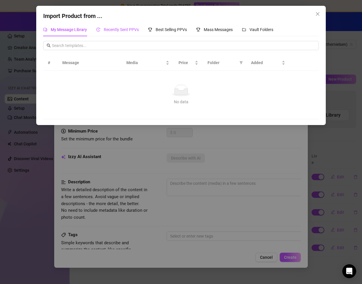
click at [127, 29] on span "Recently Sent PPVs" at bounding box center [121, 29] width 35 height 5
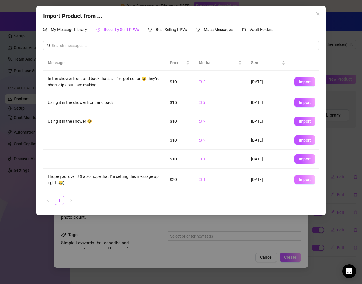
click at [304, 179] on span "Import" at bounding box center [305, 179] width 12 height 5
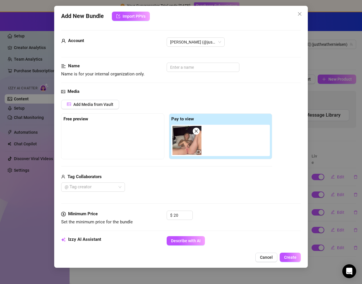
click at [190, 145] on img at bounding box center [186, 140] width 29 height 29
click at [200, 151] on icon "video-camera" at bounding box center [199, 152] width 4 height 4
click at [188, 146] on img at bounding box center [186, 140] width 29 height 29
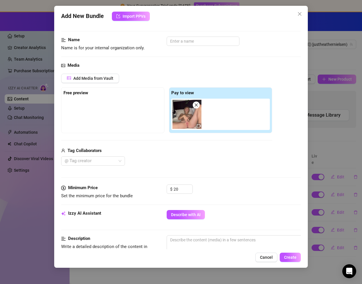
click at [187, 116] on img at bounding box center [186, 114] width 29 height 29
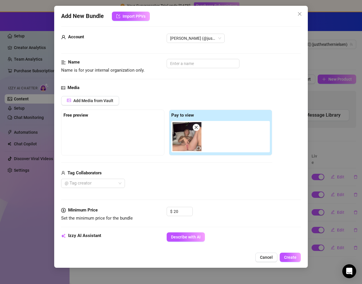
scroll to position [0, 0]
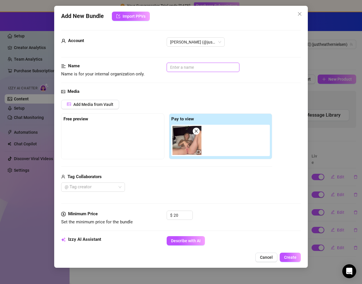
click at [184, 69] on input "text" at bounding box center [203, 67] width 73 height 9
click at [190, 68] on input "text" at bounding box center [203, 67] width 73 height 9
click at [191, 66] on input "FirstMB Front View" at bounding box center [203, 67] width 73 height 9
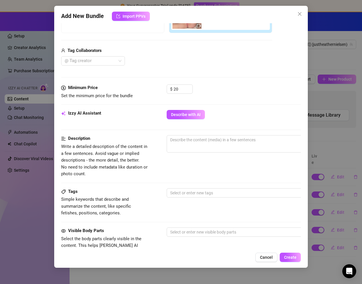
scroll to position [126, 0]
click at [176, 89] on input "20" at bounding box center [183, 88] width 19 height 9
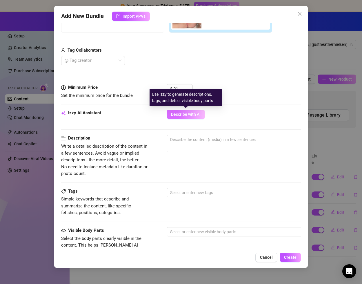
click at [199, 113] on span "Describe with AI" at bounding box center [186, 114] width 30 height 5
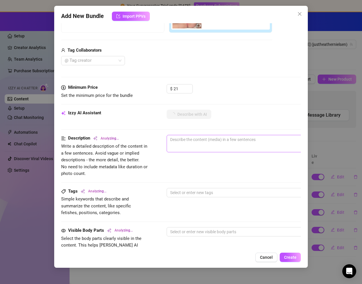
scroll to position [261, 0]
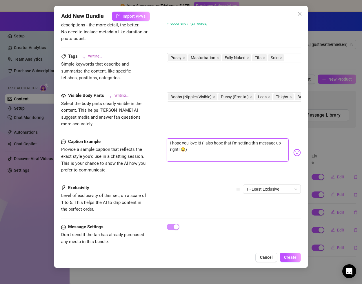
drag, startPoint x: 200, startPoint y: 144, endPoint x: 161, endPoint y: 127, distance: 42.1
click at [161, 127] on form "Account Heather (@justheathernielsen) Name Name is for your internal organizati…" at bounding box center [180, 12] width 239 height 487
click at [272, 138] on textarea "My first front view masturbation on camera" at bounding box center [228, 149] width 122 height 23
paste textarea "🫣🤗"
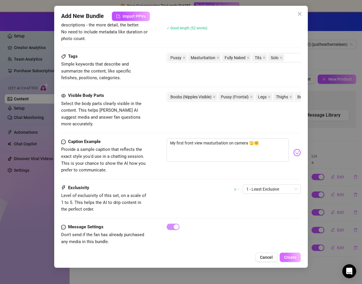
click at [291, 258] on span "Create" at bounding box center [290, 257] width 12 height 5
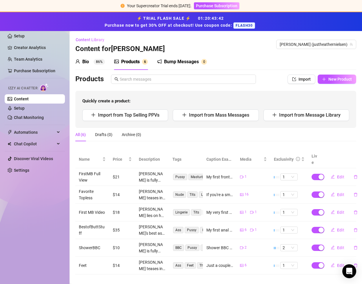
scroll to position [1, 0]
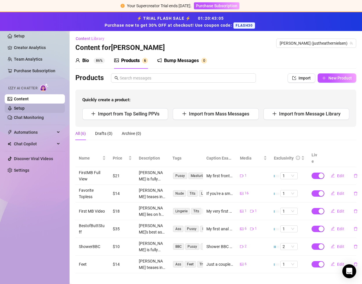
click at [25, 107] on link "Setup" at bounding box center [19, 108] width 11 height 5
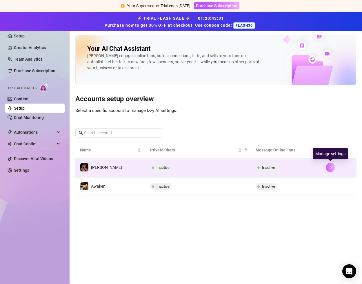
click at [329, 166] on icon "right" at bounding box center [330, 167] width 4 height 4
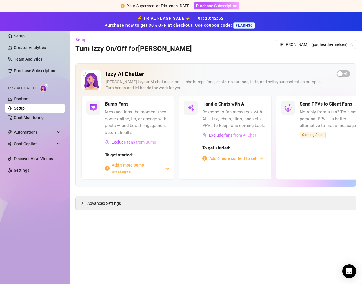
click at [141, 165] on span "Add 5 more bump messages" at bounding box center [137, 168] width 51 height 13
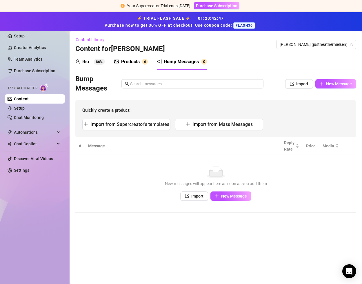
click at [26, 97] on link "Content" at bounding box center [21, 98] width 15 height 5
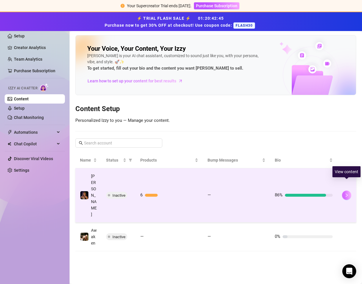
click at [348, 193] on icon "right" at bounding box center [347, 195] width 4 height 4
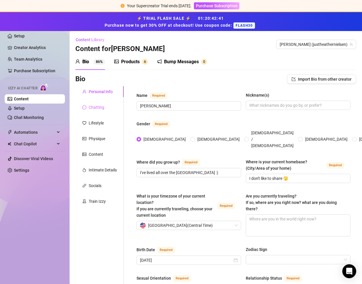
click at [103, 103] on div "Chatting" at bounding box center [99, 107] width 48 height 11
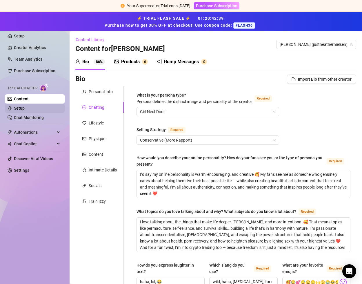
click at [25, 108] on link "Setup" at bounding box center [19, 108] width 11 height 5
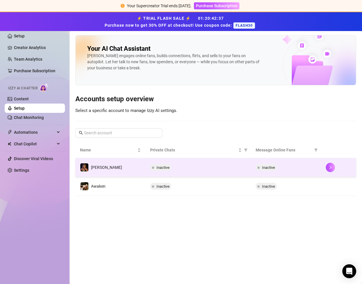
click at [288, 167] on div "Inactive" at bounding box center [286, 167] width 61 height 7
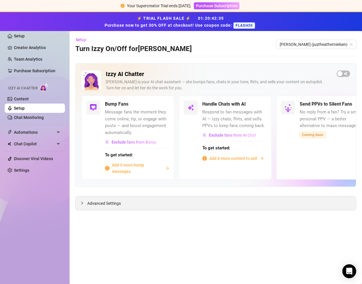
click at [81, 204] on icon "collapsed" at bounding box center [81, 202] width 3 height 3
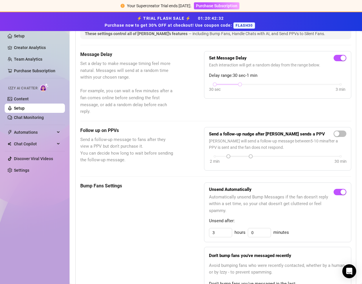
scroll to position [187, 0]
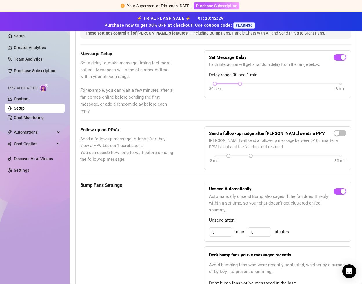
click at [229, 83] on div at bounding box center [227, 83] width 25 height 3
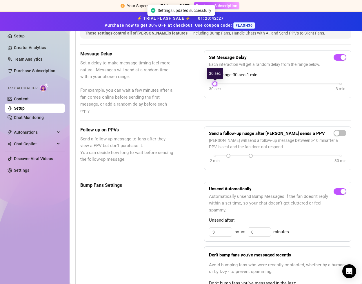
drag, startPoint x: 240, startPoint y: 83, endPoint x: 216, endPoint y: 84, distance: 23.8
click at [216, 84] on div at bounding box center [214, 83] width 3 height 3
click at [264, 100] on div "Message Delay Set a delay to make message timing feel more natural. Messages wi…" at bounding box center [215, 82] width 271 height 64
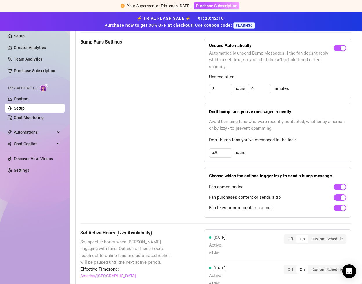
scroll to position [336, 0]
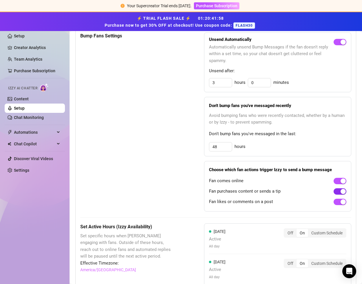
click at [343, 191] on div "button" at bounding box center [342, 191] width 5 height 5
click at [337, 192] on div "button" at bounding box center [336, 191] width 5 height 5
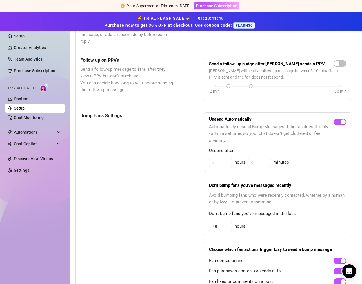
scroll to position [265, 0]
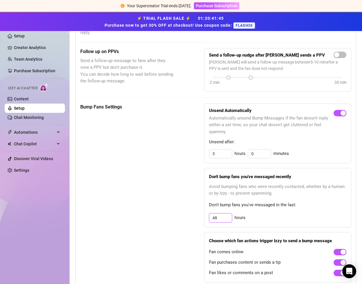
drag, startPoint x: 223, startPoint y: 218, endPoint x: 198, endPoint y: 218, distance: 24.9
click at [198, 218] on div "Bump Fans Settings Unsend Automatically Automatically unsend Bump Messages if t…" at bounding box center [215, 192] width 271 height 179
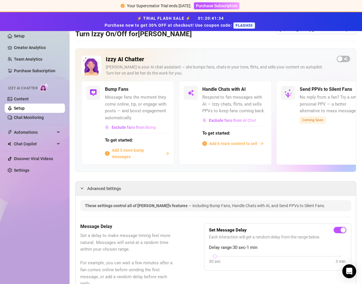
scroll to position [12, 0]
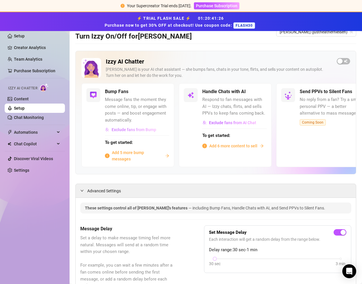
click at [142, 129] on span "Exclude fans from Bump" at bounding box center [134, 129] width 45 height 5
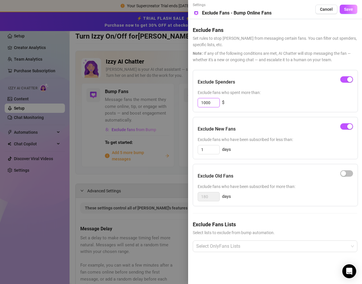
drag, startPoint x: 214, startPoint y: 105, endPoint x: 190, endPoint y: 101, distance: 23.7
click at [190, 101] on div "Settings Preview Exclude Fans - Bump Online Fans Cancel Save Exclude Fans Set r…" at bounding box center [275, 142] width 174 height 284
drag, startPoint x: 215, startPoint y: 102, endPoint x: 185, endPoint y: 101, distance: 29.9
click at [185, 101] on div "Settings Preview Exclude Fans - Bump Online Fans Cancel Save Exclude Fans Set r…" at bounding box center [181, 142] width 362 height 284
drag, startPoint x: 207, startPoint y: 150, endPoint x: 195, endPoint y: 149, distance: 12.5
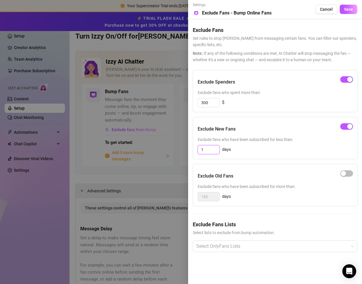
click at [195, 149] on div "Exclude New Fans Exclude fans who have been subscribed for less than: 1 days" at bounding box center [275, 138] width 165 height 42
click at [245, 132] on div "Exclude New Fans" at bounding box center [275, 129] width 155 height 14
click at [347, 13] on button "Save" at bounding box center [349, 9] width 18 height 9
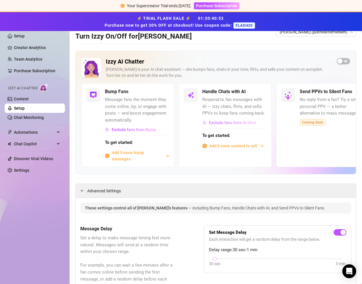
click at [243, 123] on span "Exclude fans from AI Chat" at bounding box center [232, 122] width 47 height 5
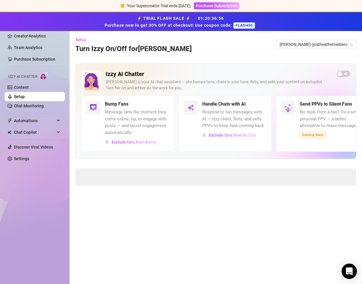
click at [350, 274] on icon "Open Intercom Messenger" at bounding box center [349, 271] width 8 height 8
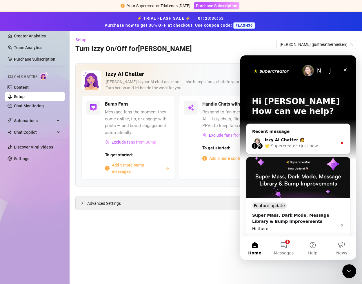
click at [327, 143] on div "🌟 Supercreator • Just now" at bounding box center [301, 146] width 73 height 6
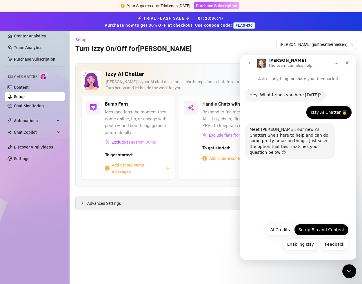
click at [326, 229] on button "Setup Bio and Content" at bounding box center [321, 230] width 54 height 12
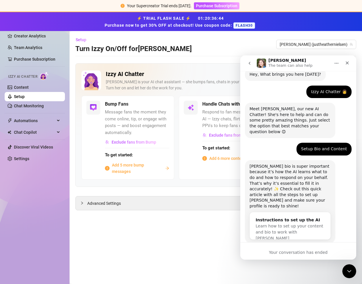
scroll to position [28, 0]
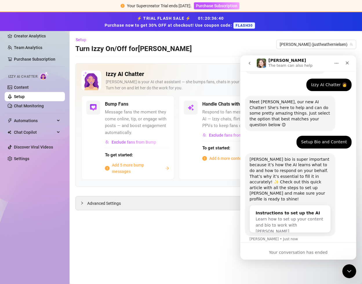
click at [302, 243] on div "Your conversation has ended" at bounding box center [298, 250] width 116 height 17
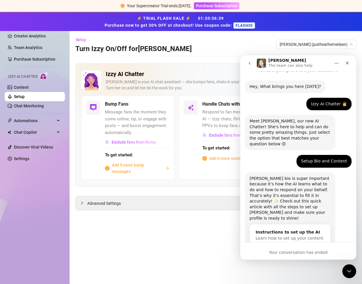
scroll to position [0, 0]
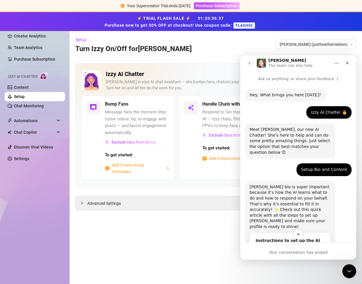
click at [337, 62] on icon "Home" at bounding box center [336, 63] width 5 height 5
click at [251, 65] on button "go back" at bounding box center [249, 63] width 11 height 11
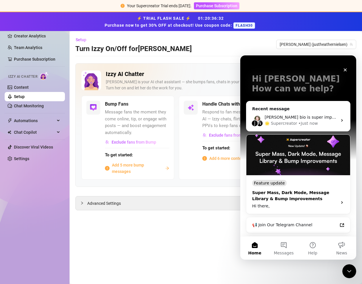
scroll to position [47, 0]
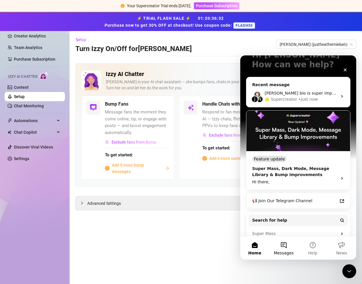
click at [284, 246] on button "Messages" at bounding box center [283, 247] width 29 height 23
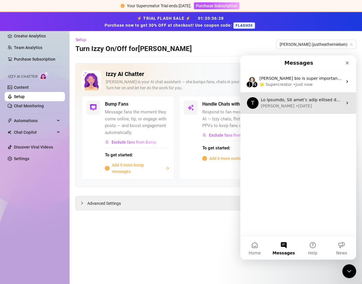
click at [321, 105] on div "Tanya • 1w ago" at bounding box center [302, 106] width 82 height 6
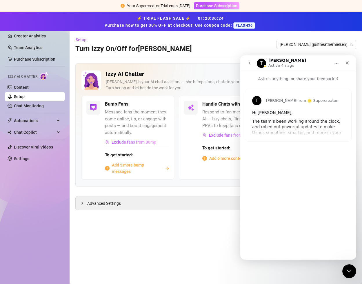
click at [248, 63] on icon "go back" at bounding box center [249, 63] width 5 height 5
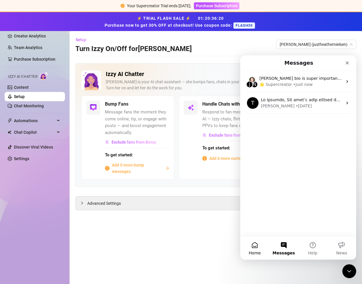
click at [252, 249] on button "Home" at bounding box center [254, 247] width 29 height 23
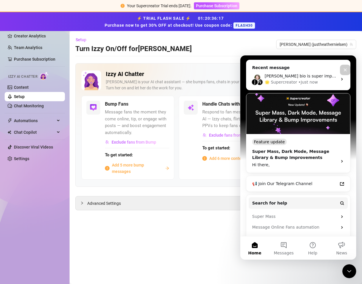
scroll to position [87, 0]
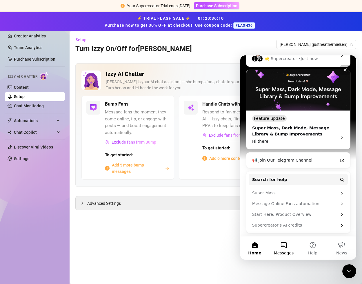
click at [284, 247] on button "Messages" at bounding box center [283, 247] width 29 height 23
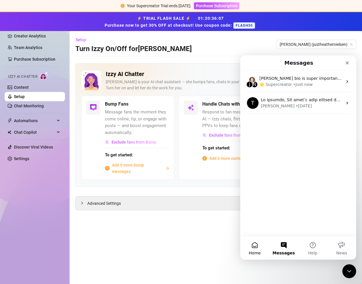
click at [253, 248] on button "Home" at bounding box center [254, 247] width 29 height 23
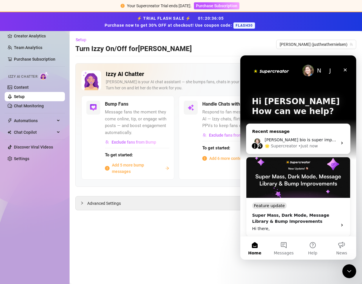
click at [338, 139] on div "J N Izzy bio is super important because it’s how the AI learns what to do and h…" at bounding box center [298, 142] width 104 height 21
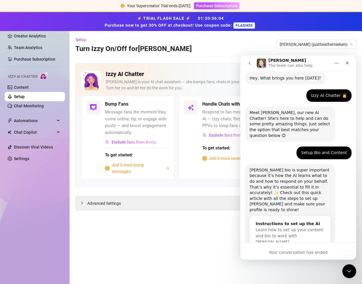
scroll to position [28, 0]
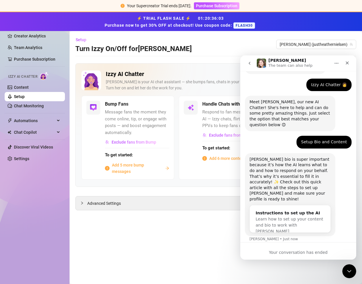
click at [291, 256] on div "Your conversation has ended" at bounding box center [298, 250] width 116 height 17
click at [309, 165] on div "[PERSON_NAME] bio is super important because it’s how the AI learns what to do …" at bounding box center [289, 178] width 81 height 45
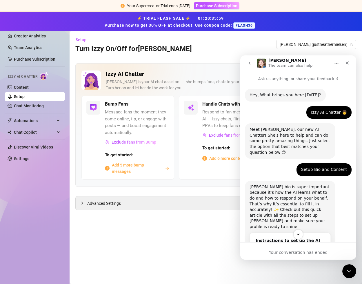
click at [336, 63] on icon "Home" at bounding box center [336, 63] width 5 height 5
click at [347, 66] on div "Close" at bounding box center [347, 63] width 10 height 10
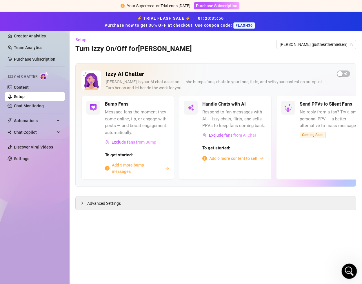
scroll to position [28, 0]
click at [354, 270] on div "Open Intercom Messenger" at bounding box center [348, 269] width 19 height 19
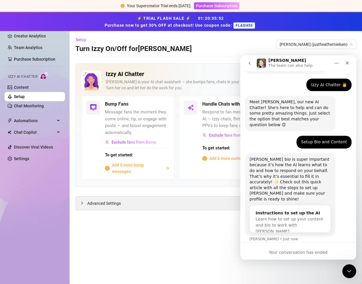
click at [249, 59] on button "go back" at bounding box center [249, 63] width 11 height 11
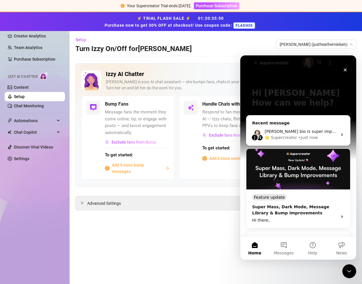
scroll to position [87, 0]
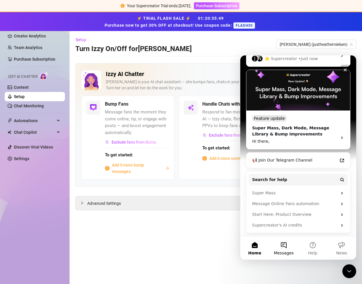
click at [277, 248] on button "Messages" at bounding box center [283, 247] width 29 height 23
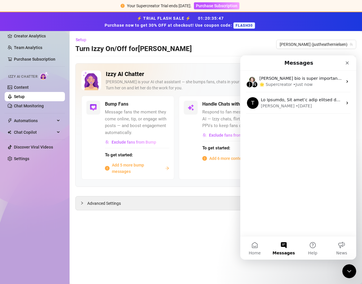
click at [297, 140] on div "J N Izzy bio is super important because it’s how the AI learns what to do and h…" at bounding box center [298, 153] width 116 height 165
click at [312, 245] on button "Help" at bounding box center [312, 247] width 29 height 23
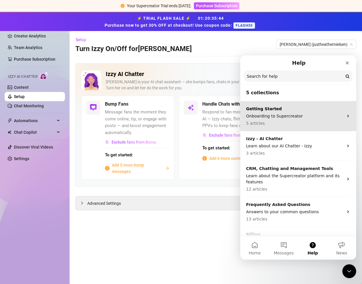
click at [316, 123] on p "5 articles" at bounding box center [294, 123] width 97 height 6
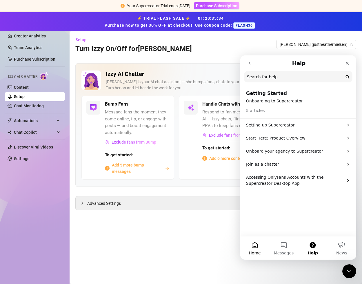
click at [257, 245] on button "Home" at bounding box center [254, 247] width 29 height 23
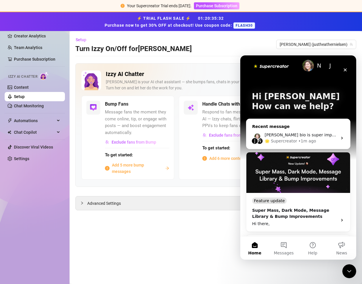
scroll to position [0, 0]
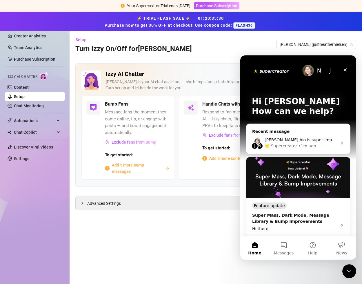
click at [329, 72] on div "J" at bounding box center [330, 71] width 12 height 12
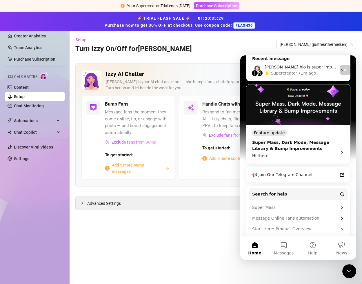
scroll to position [87, 0]
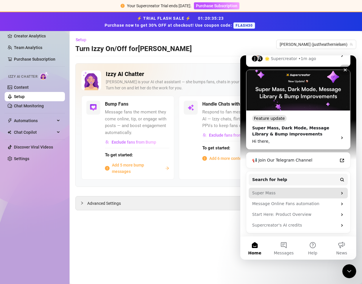
click at [305, 191] on div "Super Mass" at bounding box center [294, 193] width 85 height 6
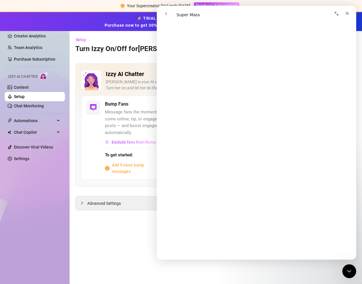
scroll to position [1015, 0]
click at [165, 12] on icon "go back" at bounding box center [166, 13] width 5 height 5
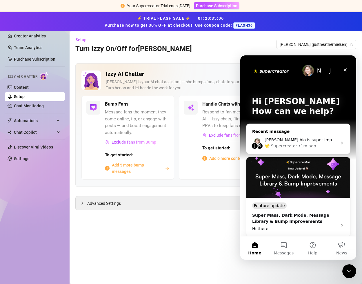
click at [341, 143] on icon "Intercom messenger" at bounding box center [342, 143] width 5 height 5
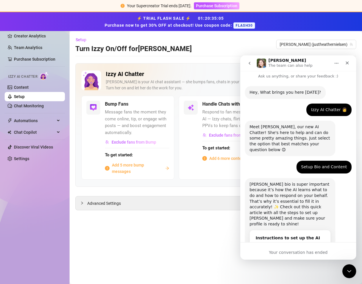
scroll to position [28, 0]
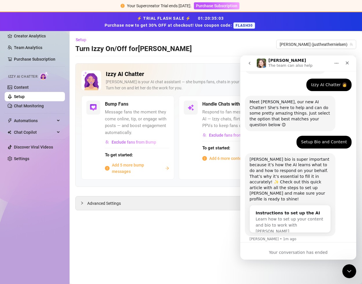
click at [307, 235] on div "Izzy bio is super important because it’s how the AI learns what to do and how t…" at bounding box center [298, 201] width 107 height 96
click at [271, 216] on span "Learn how to set up your content and bio to work with [PERSON_NAME]" at bounding box center [290, 224] width 68 height 17
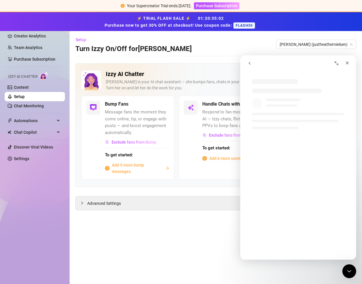
scroll to position [0, 0]
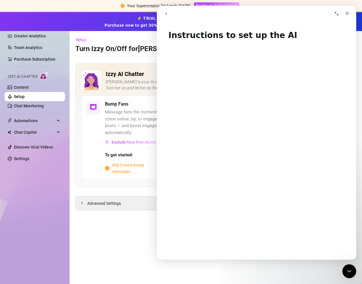
drag, startPoint x: 167, startPoint y: 14, endPoint x: 324, endPoint y: 20, distance: 156.9
click at [167, 14] on icon "go back" at bounding box center [166, 13] width 5 height 5
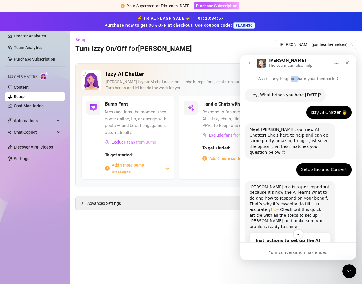
drag, startPoint x: 293, startPoint y: 79, endPoint x: 320, endPoint y: 89, distance: 28.3
click at [317, 86] on div "Ask us anything, or share your feedback :) Hey, What brings you here today? Ell…" at bounding box center [298, 176] width 116 height 210
click at [250, 63] on icon "go back" at bounding box center [249, 63] width 5 height 5
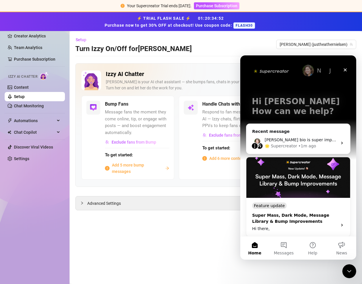
scroll to position [87, 0]
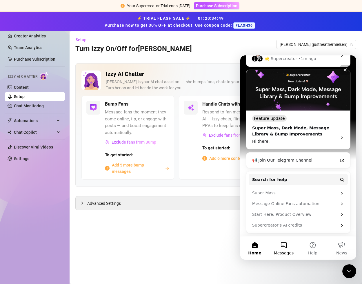
click at [279, 245] on button "Messages" at bounding box center [283, 247] width 29 height 23
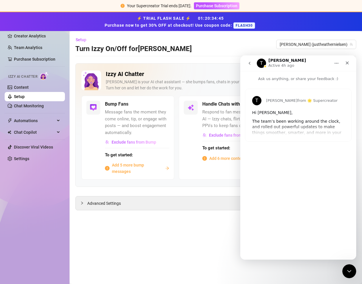
click at [304, 125] on div "T Tanya from 🌟 Supercreator Hi Heather, The team’s been working around the cloc…" at bounding box center [298, 115] width 106 height 52
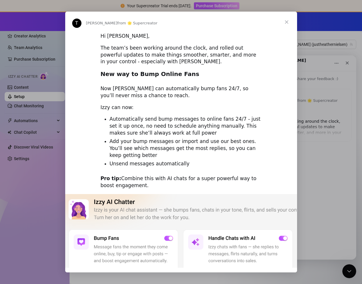
scroll to position [0, 0]
click at [288, 22] on span "Close" at bounding box center [286, 22] width 21 height 21
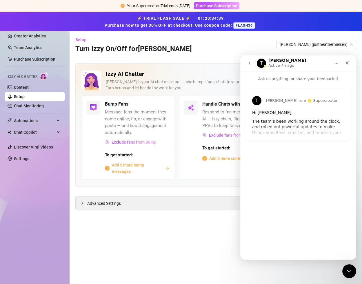
click at [336, 62] on icon "Home" at bounding box center [336, 63] width 5 height 5
click at [313, 64] on div "T Tanya Active 4h ago" at bounding box center [294, 63] width 74 height 10
click at [247, 64] on icon "go back" at bounding box center [249, 63] width 5 height 5
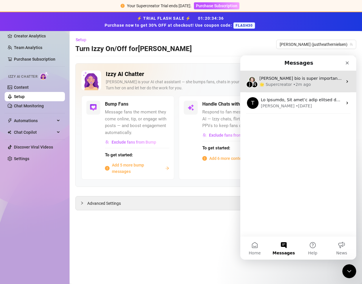
click at [311, 82] on div "🌟 Supercreator • 2m ago" at bounding box center [300, 84] width 83 height 6
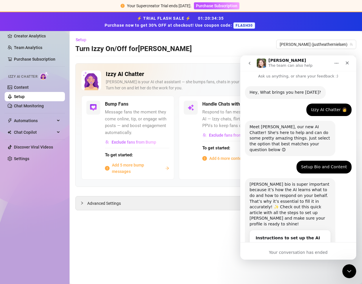
scroll to position [28, 0]
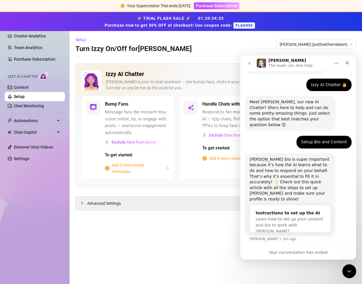
click at [286, 252] on div "Your conversation has ended" at bounding box center [298, 252] width 116 height 6
drag, startPoint x: 284, startPoint y: 210, endPoint x: 300, endPoint y: 155, distance: 57.8
click at [300, 156] on div "Izzy bio is super important because it’s how the AI learns what to do and how t…" at bounding box center [289, 194] width 81 height 76
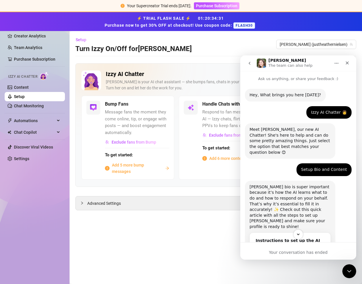
click at [250, 62] on icon "go back" at bounding box center [249, 63] width 5 height 5
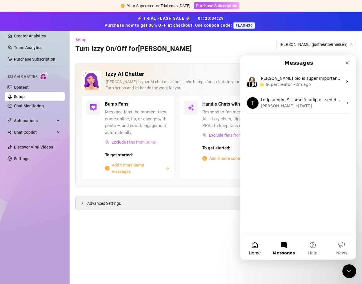
click at [251, 243] on button "Home" at bounding box center [254, 247] width 29 height 23
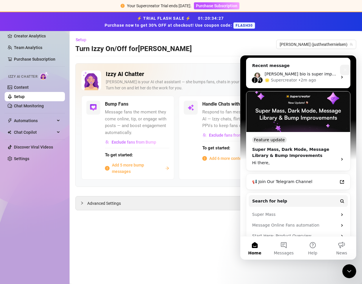
scroll to position [87, 0]
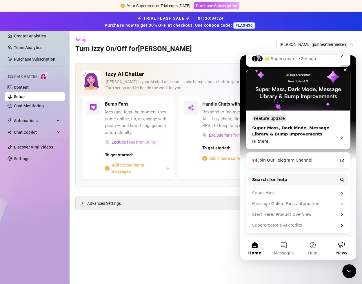
click at [341, 247] on button "News" at bounding box center [341, 247] width 29 height 23
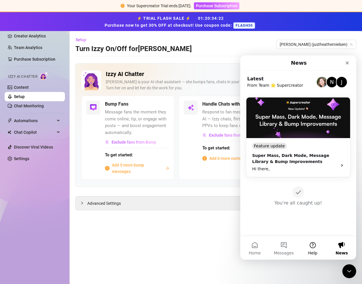
click at [317, 249] on button "Help" at bounding box center [312, 247] width 29 height 23
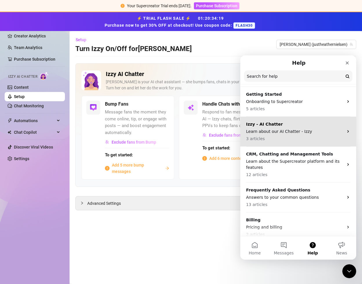
scroll to position [20, 0]
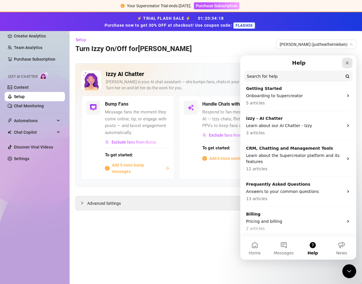
click at [346, 62] on icon "Close" at bounding box center [347, 63] width 5 height 5
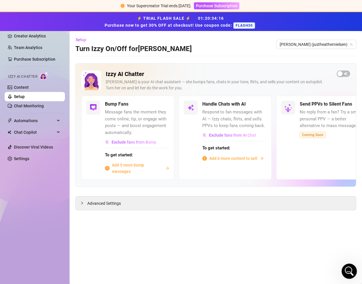
click at [346, 267] on icon "Open Intercom Messenger" at bounding box center [349, 270] width 10 height 10
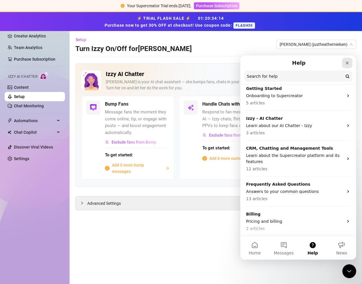
click at [347, 63] on icon "Close" at bounding box center [347, 62] width 3 height 3
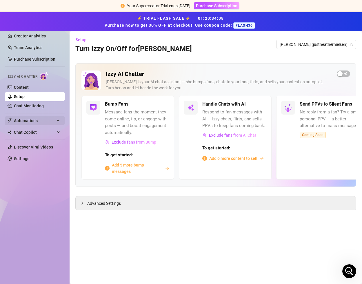
click at [45, 118] on span "Automations" at bounding box center [34, 120] width 41 height 9
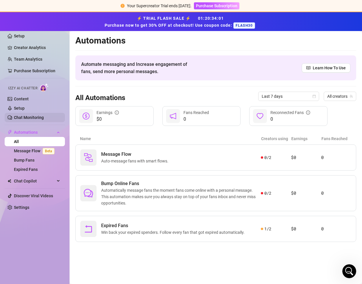
click at [29, 117] on link "Chat Monitoring" at bounding box center [29, 117] width 30 height 5
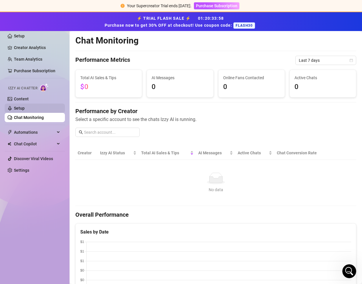
click at [25, 107] on link "Setup" at bounding box center [19, 108] width 11 height 5
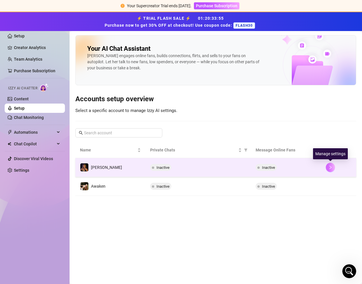
click at [329, 169] on button "button" at bounding box center [330, 167] width 9 height 9
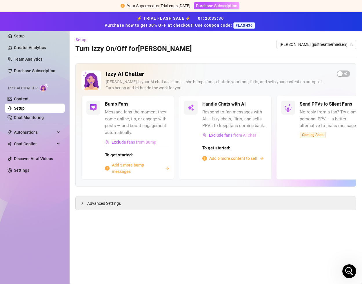
click at [215, 228] on main "Setup Turn Izzy On/Off for Heather Heather (justheathernielsen) Izzy AI Chatter…" at bounding box center [216, 157] width 292 height 253
click at [237, 159] on span "Add 6 more content to sell" at bounding box center [233, 158] width 48 height 6
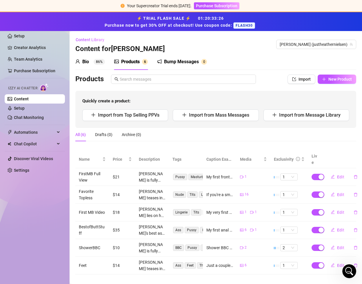
scroll to position [1, 0]
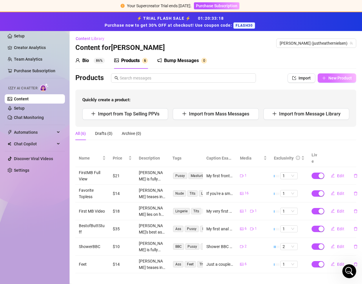
click at [333, 77] on span "New Product" at bounding box center [339, 78] width 23 height 5
type textarea "Type your message here..."
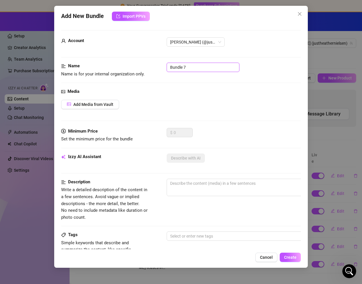
drag, startPoint x: 190, startPoint y: 71, endPoint x: 149, endPoint y: 70, distance: 40.9
click at [149, 70] on div "Name Name is for your internal organization only. Bundle 7" at bounding box center [180, 70] width 239 height 15
drag, startPoint x: 194, startPoint y: 66, endPoint x: 148, endPoint y: 62, distance: 46.3
click at [148, 62] on form "Account Heather (@justheathernielsen) Name Name is for your internal organizati…" at bounding box center [180, 232] width 239 height 404
click at [180, 69] on input "Live streams" at bounding box center [203, 67] width 73 height 9
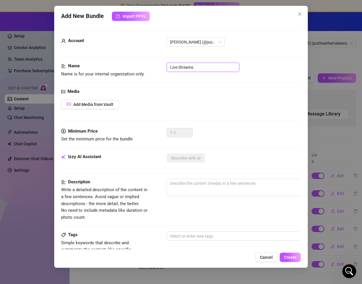
type input "Live Streams"
click at [110, 105] on span "Add Media from Vault" at bounding box center [93, 104] width 40 height 5
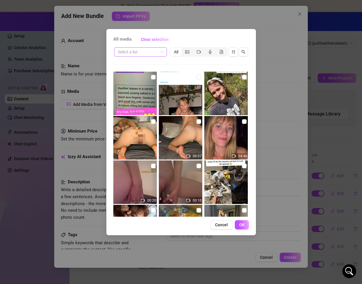
click at [154, 52] on input "search" at bounding box center [138, 52] width 41 height 9
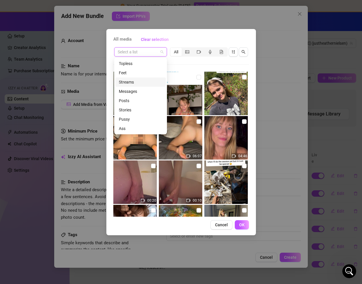
click at [133, 81] on div "Streams" at bounding box center [140, 82] width 43 height 6
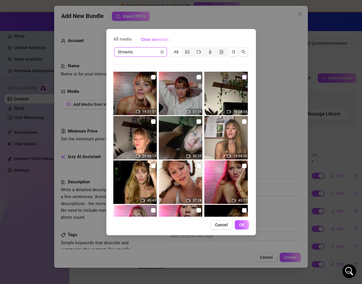
click at [245, 79] on input "checkbox" at bounding box center [244, 77] width 5 height 5
checkbox input "true"
click at [225, 227] on span "Cancel" at bounding box center [221, 224] width 13 height 5
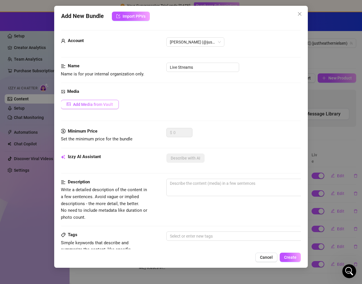
click at [99, 107] on button "Add Media from Vault" at bounding box center [90, 104] width 58 height 9
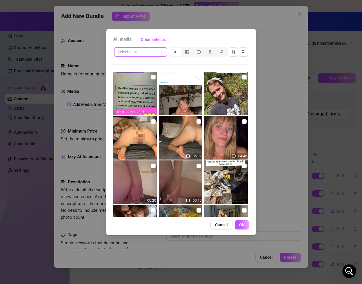
click at [154, 50] on input "search" at bounding box center [138, 52] width 41 height 9
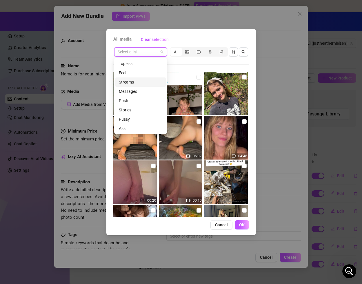
click at [134, 82] on div "Streams" at bounding box center [140, 82] width 43 height 6
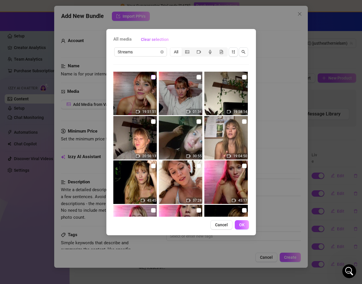
click at [153, 78] on input "checkbox" at bounding box center [153, 77] width 5 height 5
checkbox input "true"
click at [244, 79] on input "checkbox" at bounding box center [244, 77] width 5 height 5
checkbox input "true"
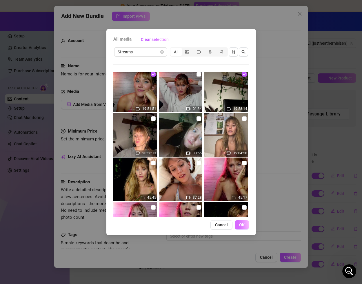
click at [245, 224] on button "OK" at bounding box center [242, 224] width 14 height 9
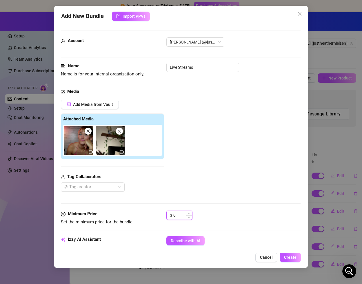
drag, startPoint x: 179, startPoint y: 215, endPoint x: 172, endPoint y: 214, distance: 7.0
click at [172, 214] on div "$ 0" at bounding box center [179, 214] width 26 height 9
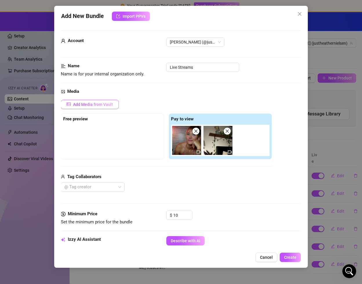
type input "10"
click at [94, 106] on span "Add Media from Vault" at bounding box center [93, 104] width 40 height 5
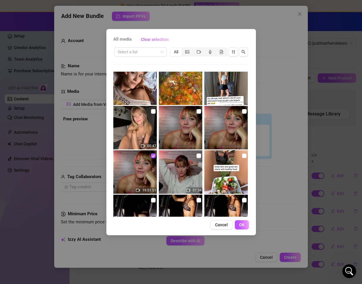
scroll to position [143, 0]
click at [198, 112] on input "checkbox" at bounding box center [198, 111] width 5 height 5
checkbox input "true"
click at [246, 226] on button "OK" at bounding box center [242, 224] width 14 height 9
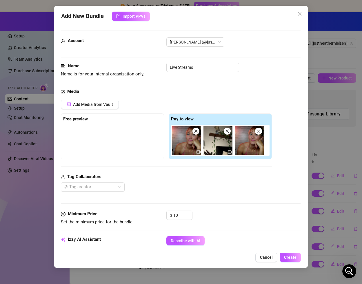
scroll to position [0, 1]
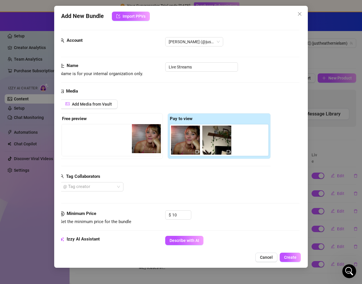
drag, startPoint x: 245, startPoint y: 147, endPoint x: 142, endPoint y: 146, distance: 103.2
click at [142, 146] on div "Free preview Pay to view" at bounding box center [165, 136] width 211 height 46
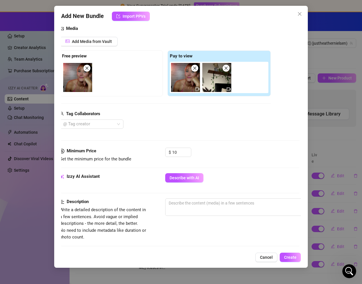
scroll to position [64, 1]
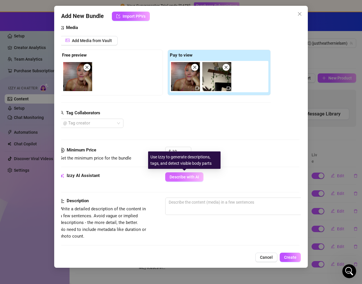
click at [187, 173] on button "Describe with AI" at bounding box center [184, 176] width 38 height 9
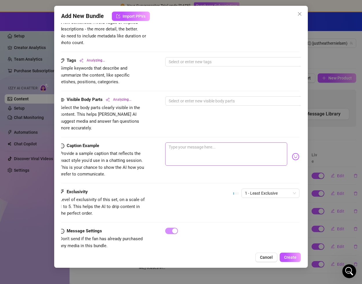
scroll to position [261, 1]
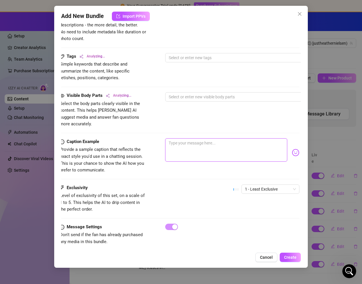
click at [185, 145] on textarea at bounding box center [226, 149] width 122 height 23
type textarea "F"
type textarea "Fi"
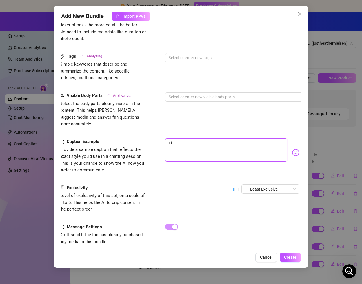
type textarea "Fir"
type textarea "Fi"
type textarea "F"
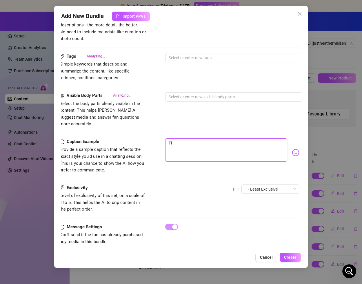
type textarea "F"
type textarea "Type your message here..."
type textarea "T"
type textarea "Tw"
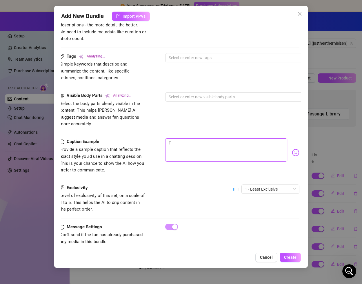
type textarea "Tw"
type textarea "Two"
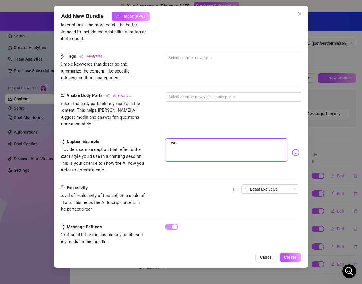
type textarea "Two L"
type textarea "Two Li"
type textarea "Two Liv"
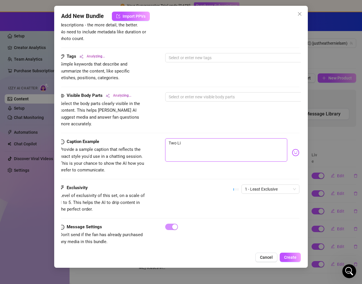
type textarea "Two Liv"
type textarea "Two Live"
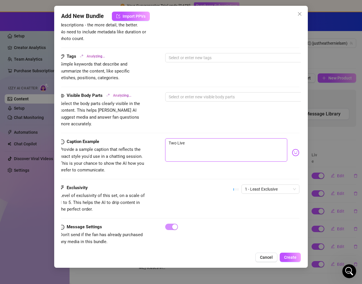
type textarea "Two Live s"
type textarea "Two Live st"
type textarea "Two Live str"
type textarea "Two Live stre"
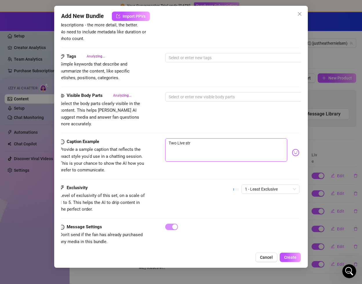
type textarea "Two Live stre"
type textarea "Two Live strea"
type textarea "Two Live stream"
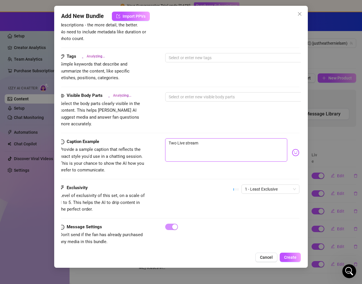
type textarea "Two Live streams"
type textarea "Two Live streams f"
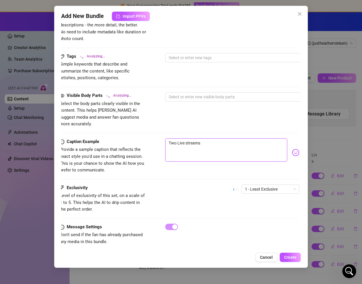
type textarea "Two Live streams f"
type textarea "Two Live streams"
type textarea "Two Live streams w"
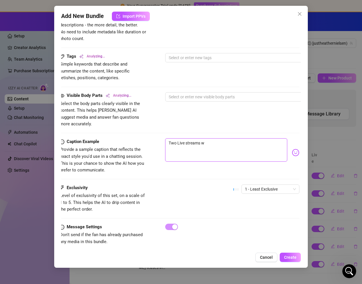
type textarea "Two Live streams wo"
type textarea "Two Live streams w"
type textarea "Two Live streams wo"
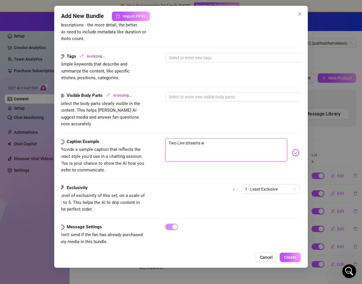
type textarea "Two Live streams wo"
type textarea "Two Live streams wor"
type textarea "Two Live streams wort"
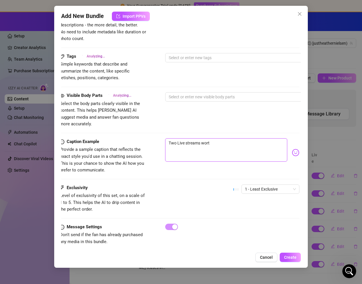
type textarea "Two Live streams worth"
type textarea "Two Live streams worth r"
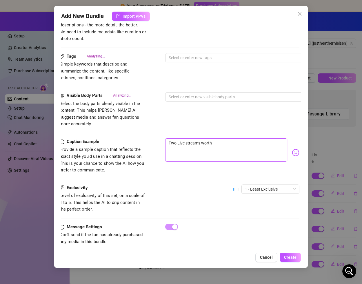
type textarea "Two Live streams worth r"
type textarea "Two Live streams worth re"
type textarea "Two Live streams worth rem"
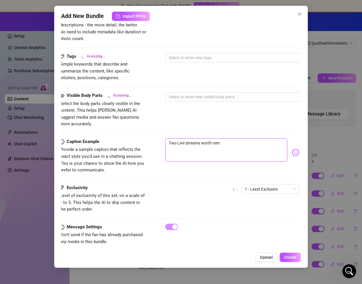
type textarea "Two Live streams worth reme"
type textarea "Two Live streams worth remeb"
type textarea "Two Live streams worth remebe"
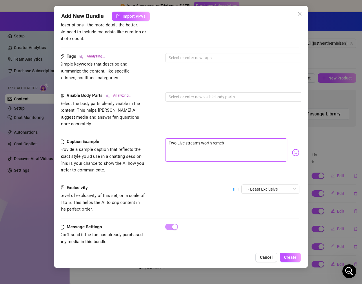
type textarea "Two Live streams worth remebe"
type textarea "Two Live streams worth remeber"
type textarea "Two Live streams worth remeberi"
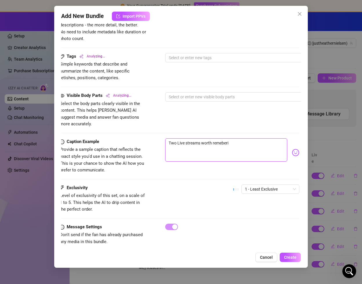
type textarea "Two Live streams worth remeberin"
type textarea "Two Live streams worth remebering"
type textarea "Two Live streams worth remebering!"
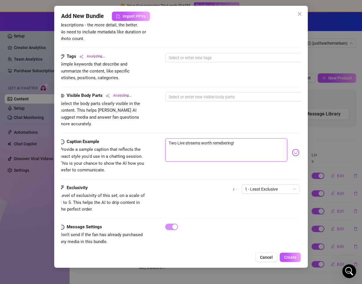
type textarea "Two Live streams worth remebering!"
type textarea "Two Live streams worth remebering! U"
type textarea "Two Live streams worth remebering! Un"
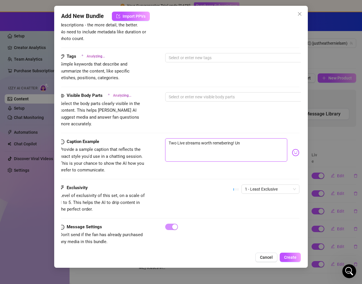
type textarea "Two Live streams worth remebering! Unb"
type textarea "Two Live streams worth remebering! Unbo"
type textarea "Two Live streams worth remebering! Unbox"
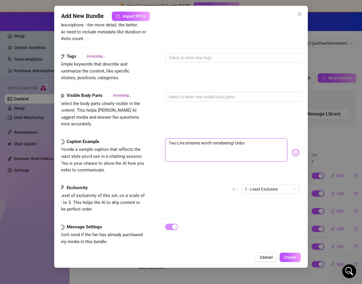
type textarea "Two Live streams worth remebering! Unbox"
type textarea "Two Live streams worth remebering! Unboxi"
type textarea "Two Live streams worth remebering! Unboxin"
type textarea "Two Live streams worth remebering! Unboxing"
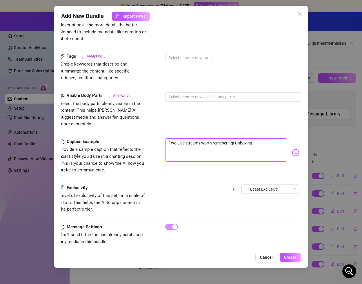
type textarea "Two Live streams worth remebering! Unboxing"
type textarea "Two Live streams worth remebering! Unboxing m"
type textarea "Two Live streams worth remebering! Unboxing my"
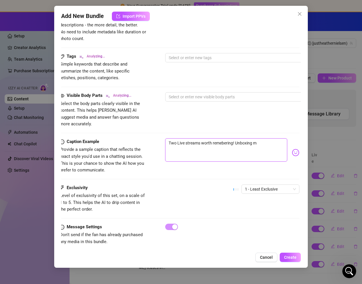
type textarea "Two Live streams worth remebering! Unboxing my"
type textarea "Two Live streams worth remebering! Unboxing my f"
type textarea "Two Live streams worth remebering! Unboxing my fi"
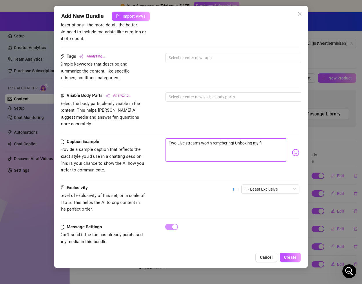
type textarea "Two Live streams worth remebering! Unboxing my fir"
type textarea "Two Live streams worth remebering! Unboxing my firs"
type textarea "Two Live streams worth remebering! Unboxing my first"
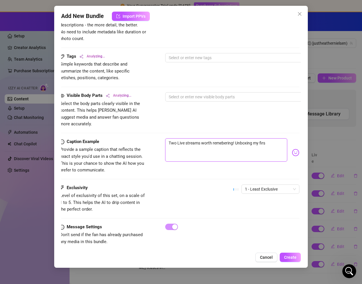
type textarea "Two Live streams worth remebering! Unboxing my first"
type textarea "Two Live streams worth remebering! Unboxing my first t"
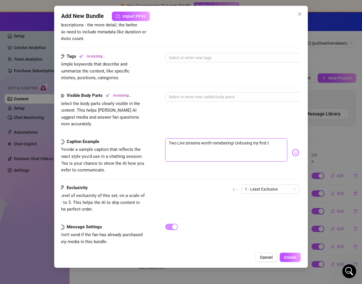
type textarea "Two Live streams worth remebering! Unboxing my first to"
type textarea "Two Live streams worth remebering! Unboxing my first toy"
type textarea "Two Live streams worth remebering! Unboxing my first toys"
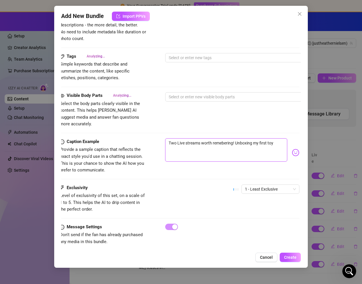
type textarea "Two Live streams worth remebering! Unboxing my first toys"
click at [229, 138] on textarea "Two Live streams worth remebering! Unboxing my first toys" at bounding box center [226, 149] width 122 height 23
type textarea "Two Live streams worth remembering! Unboxing my first toys"
click at [247, 138] on textarea "Two Live streams worth remembering! Unboxing my first toys" at bounding box center [226, 149] width 122 height 23
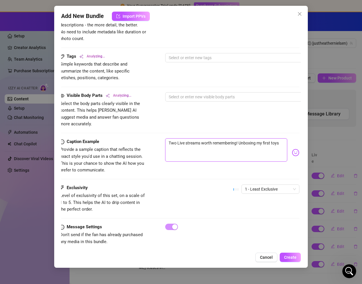
click at [247, 138] on textarea "Two Live streams worth remembering! Unboxing my first toys" at bounding box center [226, 149] width 122 height 23
type textarea "Two Live streams worth remembering! P my first toys"
type textarea "Two Live streams worth remembering! Pl my first toys"
type textarea "Two Live streams worth remembering! Pla my first toys"
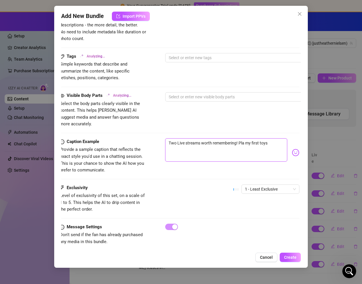
type textarea "Two Live streams worth remembering! Play my first toys"
type textarea "Two Live streams worth remembering! Playi my first toys"
type textarea "Two Live streams worth remembering! Playin my first toys"
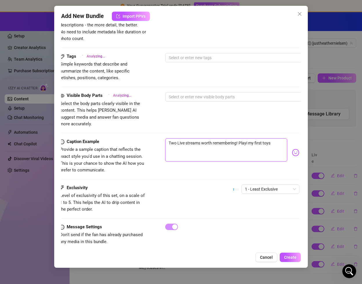
type textarea "Two Live streams worth remembering! Playin my first toys"
type textarea "Two Live streams worth remembering! Playing my first toys"
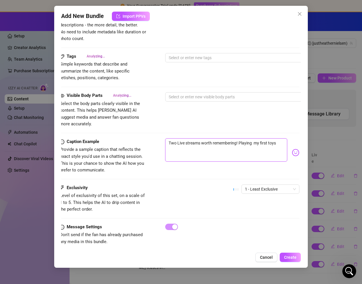
type textarea "Two Live streams worth remembering! Playing w my first toys"
type textarea "Two Live streams worth remembering! Playing wi my first toys"
type textarea "Two Live streams worth remembering! Playing wit my first toys"
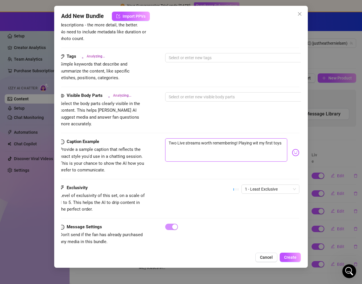
type textarea "Two Live streams worth remembering! Playing with my first toys"
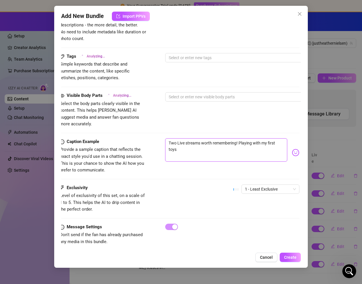
click at [257, 142] on textarea "Two Live streams worth remembering! Playing with my first toys" at bounding box center [226, 149] width 122 height 23
drag, startPoint x: 254, startPoint y: 136, endPoint x: 265, endPoint y: 136, distance: 11.6
click at [265, 138] on textarea "Two Live streams worth remembering! Playing with my first toys" at bounding box center [226, 149] width 122 height 23
click at [262, 138] on textarea "Two Live streams worth remembering! Playing with my first toys" at bounding box center [226, 149] width 122 height 23
drag, startPoint x: 262, startPoint y: 137, endPoint x: 283, endPoint y: 138, distance: 20.9
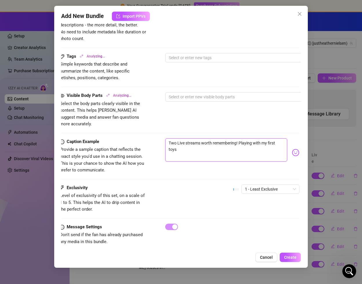
click at [283, 138] on textarea "Two Live streams worth remembering! Playing with my first toys" at bounding box center [226, 149] width 122 height 23
type textarea "Two Live streams worth remembering! Playing with ttoys"
type textarea "Two Live streams worth remembering! Playing with totoys"
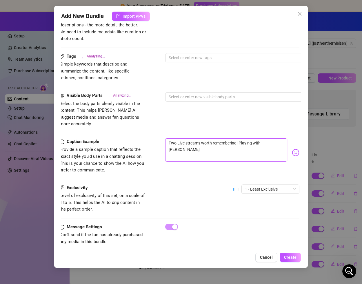
type textarea "Two Live streams worth remembering! Playing with toytoys"
type textarea "Two Live streams worth remembering! Playing with toystoys"
type textarea "Two Live streams worth remembering! Playing with toys toys"
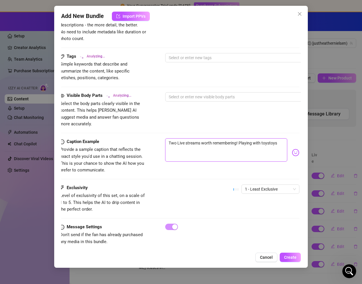
type textarea "Two Live streams worth remembering! Playing with toys toys"
click at [273, 138] on textarea "Two Live streams worth remembering! Playing with toys toys" at bounding box center [226, 149] width 122 height 23
type textarea "Two Live streams worth remembering! Playing with toys f"
type textarea "Two Live streams worth remembering! Playing with toys fo"
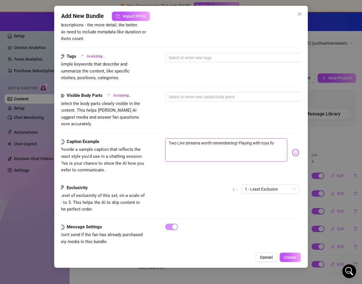
type textarea "Two Live streams worth remembering! Playing with toys fo"
type textarea "Two Live streams worth remembering! Playing with toys for"
type textarea "Two Live streams worth remembering! Playing with toys for t"
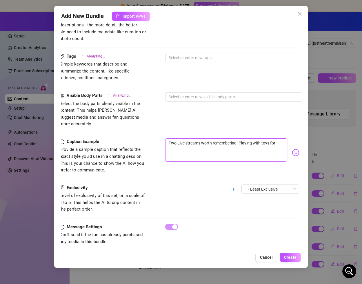
type textarea "Two Live streams worth remembering! Playing with toys for t"
type textarea "Two Live streams worth remembering! Playing with toys for th"
type textarea "Two Live streams worth remembering! Playing with toys for the"
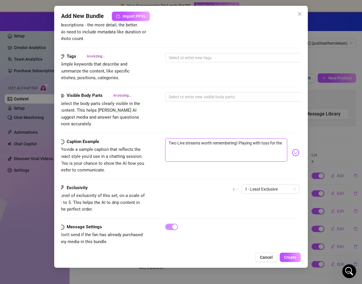
type textarea "Two Live streams worth remembering! Playing with toys for the f"
type textarea "Two Live streams worth remembering! Playing with toys for the fi"
type textarea "Two Live streams worth remembering! Playing with toys for the fir"
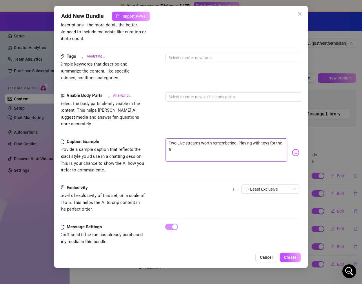
type textarea "Two Live streams worth remembering! Playing with toys for the fir"
type textarea "Two Live streams worth remembering! Playing with toys for the firs"
type textarea "Two Live streams worth remembering! Playing with toys for the first"
type textarea "Two Live streams worth remembering! Playing with toys for the first t"
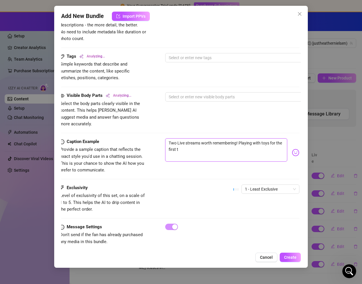
type textarea "Two Live streams worth remembering! Playing with toys for the first ti"
type textarea "Two Live streams worth remembering! Playing with toys for the first tim"
type textarea "Two Live streams worth remembering! Playing with toys for the first time"
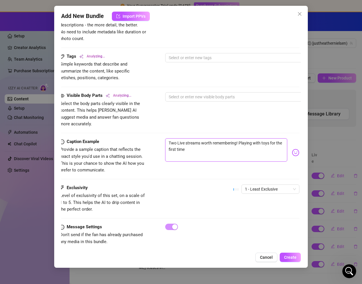
type textarea "Two Live streams worth remembering! Playing with toys for the first time"
type textarea "Two Live streams worth remembering! Playing with toys for the first time E"
type textarea "Two Live streams worth remembering! Playing with toys for the first time EE"
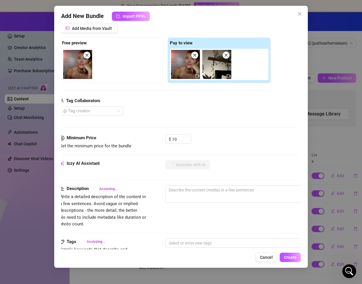
scroll to position [21, 1]
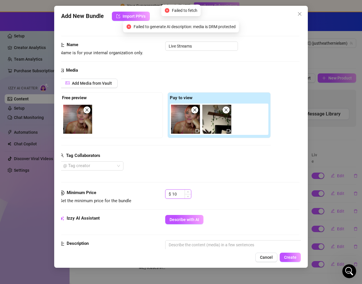
click at [174, 195] on input "10" at bounding box center [181, 194] width 19 height 9
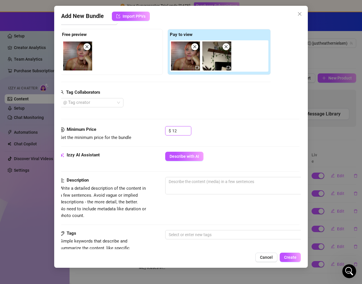
scroll to position [105, 1]
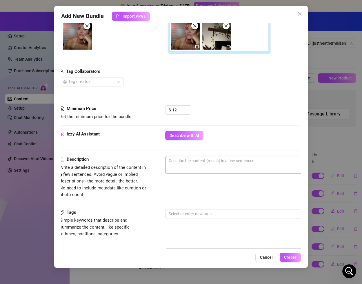
click at [212, 163] on textarea at bounding box center [266, 160] width 202 height 9
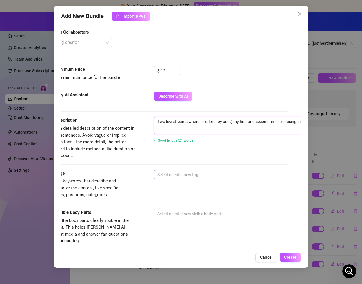
scroll to position [144, 0]
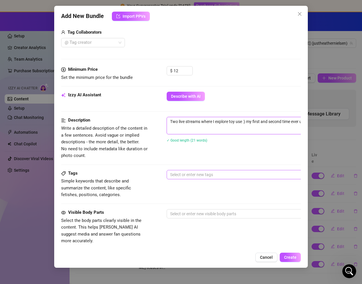
click at [221, 174] on div at bounding box center [265, 174] width 194 height 8
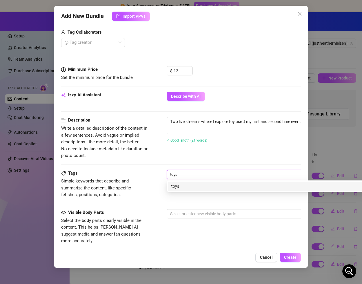
click at [200, 186] on div "toys" at bounding box center [268, 186] width 194 height 6
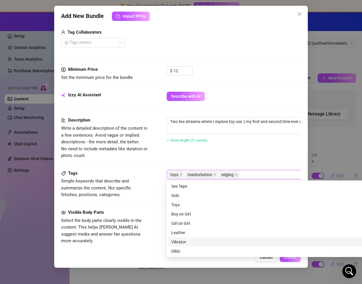
click at [180, 242] on div "Vibrator" at bounding box center [268, 241] width 194 height 6
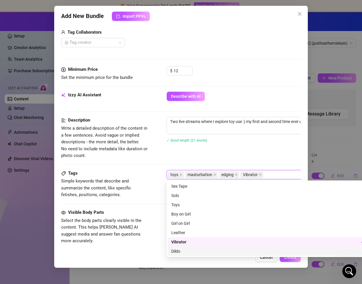
click at [180, 252] on div "Dildo" at bounding box center [268, 251] width 194 height 6
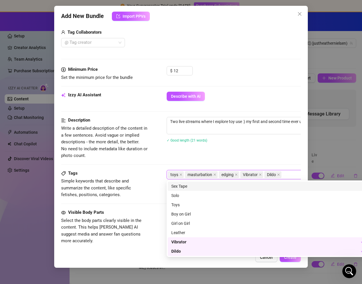
click at [276, 157] on div "Description Write a detailed description of the content in a few sentences. Avo…" at bounding box center [180, 138] width 239 height 42
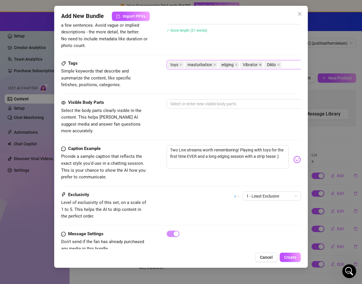
scroll to position [261, 0]
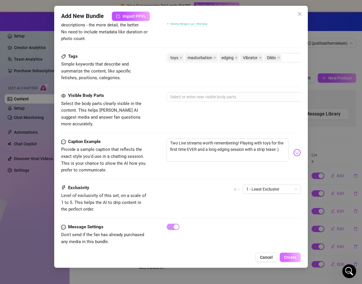
click at [290, 258] on span "Create" at bounding box center [290, 257] width 12 height 5
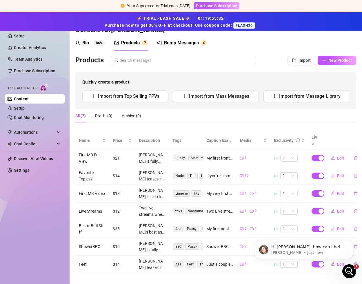
scroll to position [0, 0]
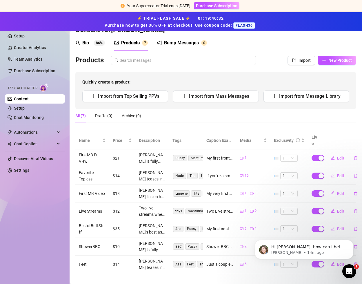
click at [293, 277] on main "Content Library Content for Heather Heather (justheathernielsen) Bio 86% Produc…" at bounding box center [216, 151] width 292 height 278
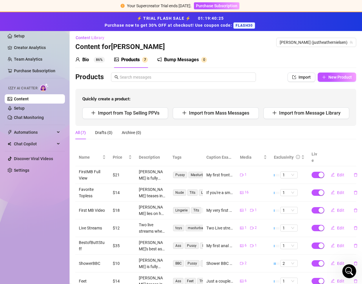
scroll to position [19, 0]
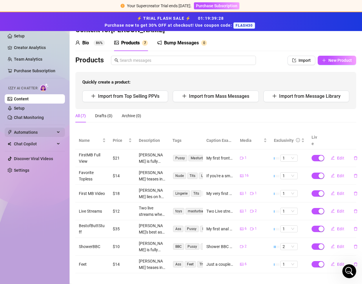
click at [51, 133] on span "Automations" at bounding box center [34, 131] width 41 height 9
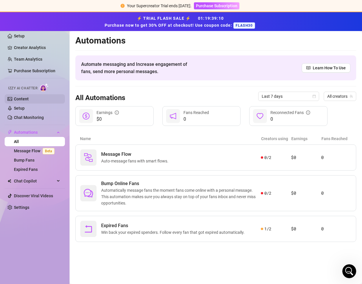
click at [26, 101] on link "Content" at bounding box center [21, 98] width 15 height 5
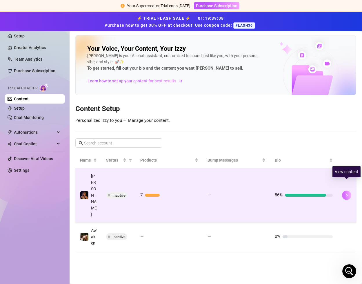
click at [346, 193] on icon "right" at bounding box center [346, 194] width 2 height 3
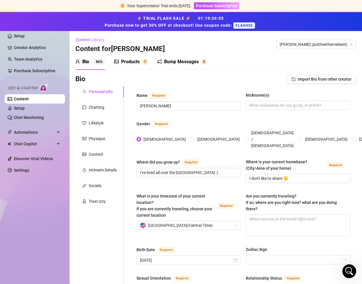
click at [125, 61] on div "Products" at bounding box center [130, 61] width 19 height 7
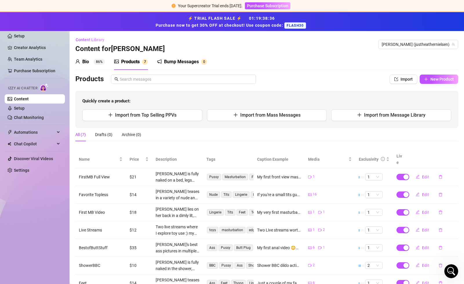
click at [136, 62] on div "Products" at bounding box center [130, 61] width 19 height 7
click at [55, 131] on div "Automations" at bounding box center [35, 131] width 60 height 9
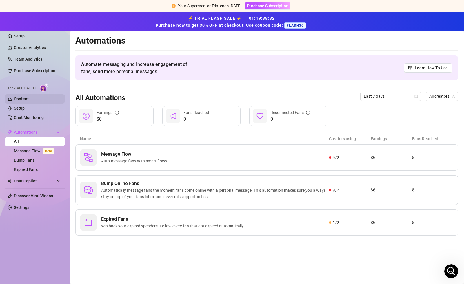
click at [29, 98] on link "Content" at bounding box center [21, 98] width 15 height 5
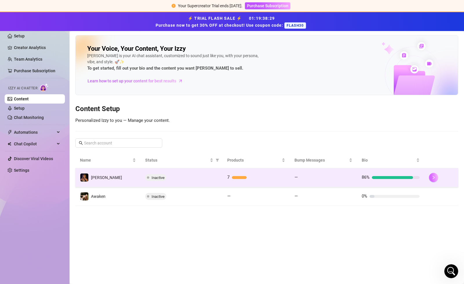
click at [362, 178] on button "button" at bounding box center [433, 177] width 9 height 9
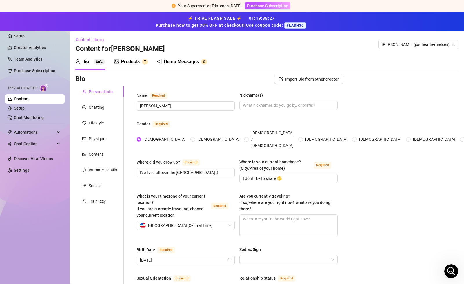
click at [130, 57] on div "Products 7" at bounding box center [131, 62] width 34 height 16
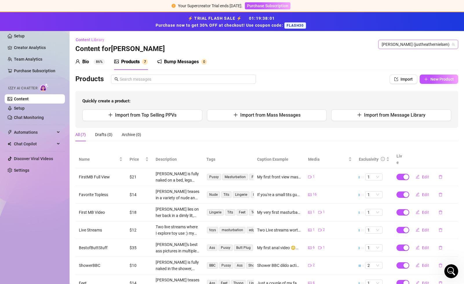
click at [362, 46] on span "[PERSON_NAME] (justheathernielsen)" at bounding box center [418, 44] width 73 height 9
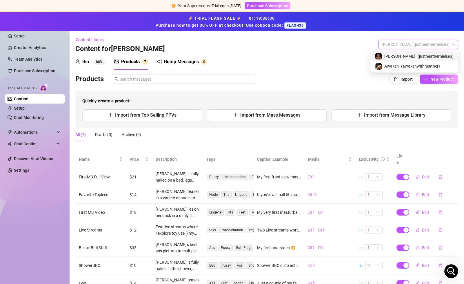
click at [362, 33] on main "Content Library Content for Heather Heather (justheathernielsen) Bio 86% Produc…" at bounding box center [267, 170] width 394 height 278
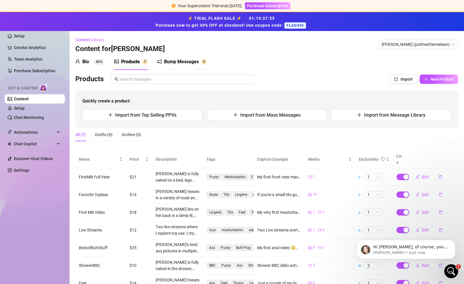
scroll to position [19, 0]
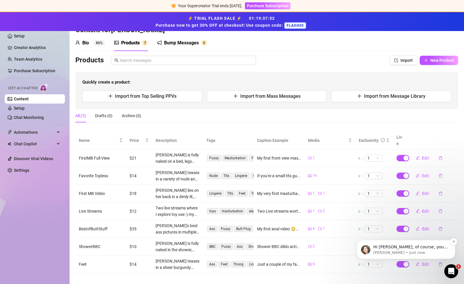
click at [362, 251] on p "Ella • Just now" at bounding box center [410, 252] width 75 height 5
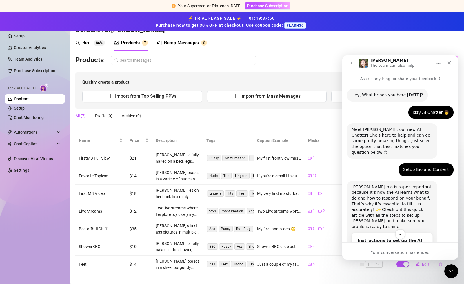
scroll to position [0, 0]
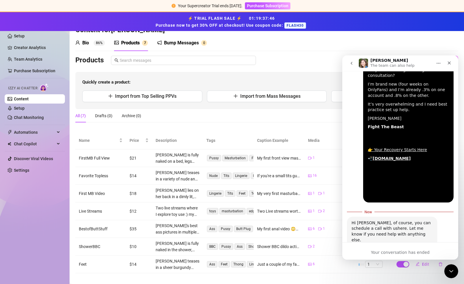
click at [362, 226] on link "here" at bounding box center [402, 228] width 9 height 5
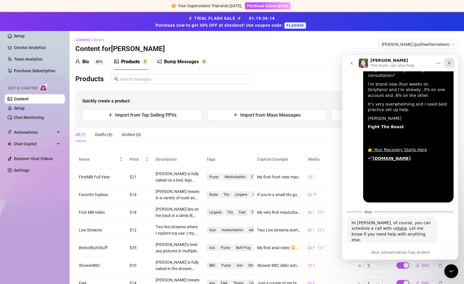
click at [362, 63] on icon "Close" at bounding box center [449, 63] width 5 height 5
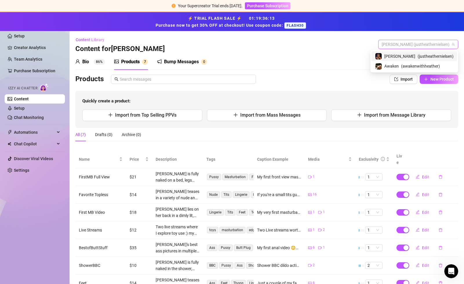
click at [362, 45] on span "[PERSON_NAME] (justheathernielsen)" at bounding box center [418, 44] width 73 height 9
click at [318, 45] on div "Content Library Content for Heather Heather (justheathernielsen)" at bounding box center [266, 44] width 383 height 19
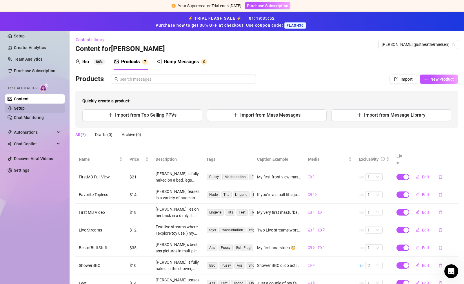
click at [25, 109] on link "Setup" at bounding box center [19, 108] width 11 height 5
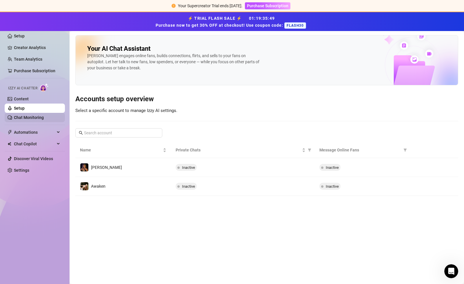
click at [32, 117] on link "Chat Monitoring" at bounding box center [29, 117] width 30 height 5
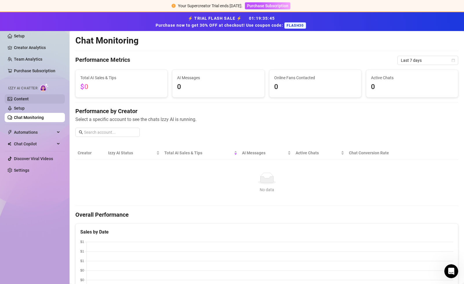
click at [28, 98] on link "Content" at bounding box center [21, 98] width 15 height 5
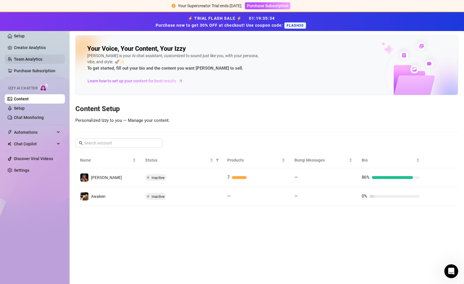
click at [34, 60] on link "Team Analytics" at bounding box center [28, 59] width 28 height 5
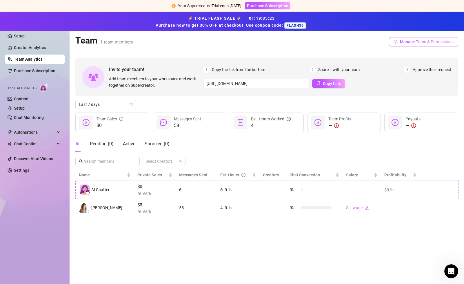
click at [362, 42] on span "Manage Team & Permissions" at bounding box center [427, 41] width 54 height 5
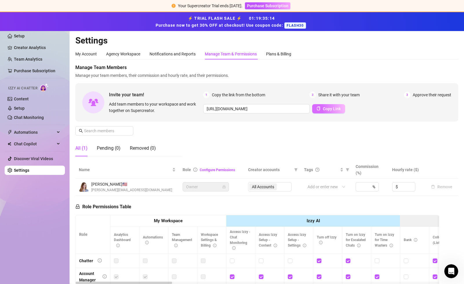
click at [328, 111] on button "Copy Link" at bounding box center [328, 108] width 33 height 9
click at [29, 100] on link "Content" at bounding box center [21, 98] width 15 height 5
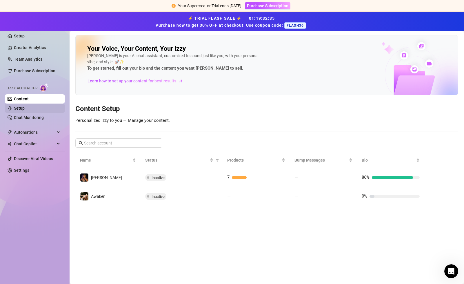
click at [25, 108] on link "Setup" at bounding box center [19, 108] width 11 height 5
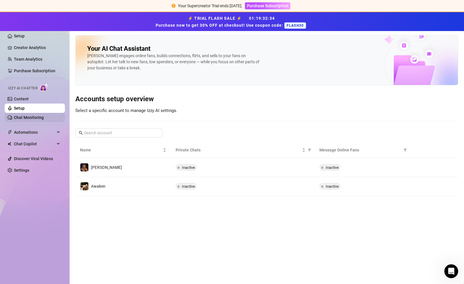
click at [26, 115] on link "Chat Monitoring" at bounding box center [29, 117] width 30 height 5
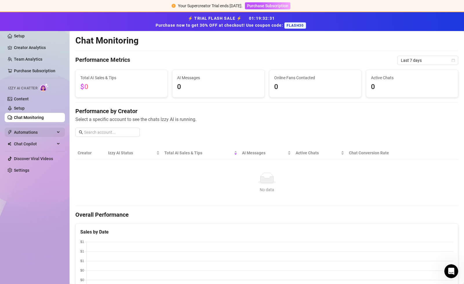
click at [32, 133] on span "Automations" at bounding box center [34, 131] width 41 height 9
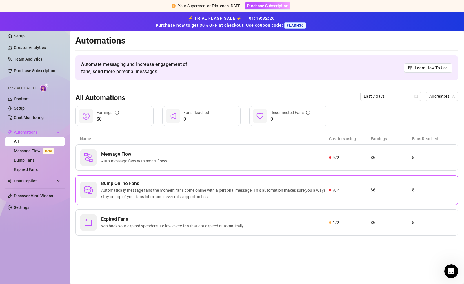
click at [142, 191] on span "Automatically message fans the moment fans come online with a personal message.…" at bounding box center [215, 193] width 228 height 13
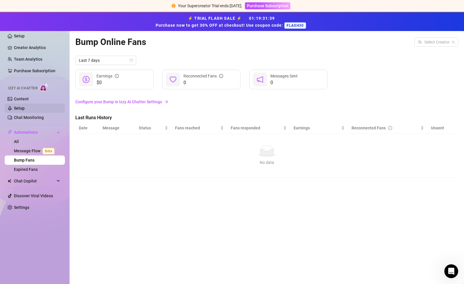
click at [25, 107] on link "Setup" at bounding box center [19, 108] width 11 height 5
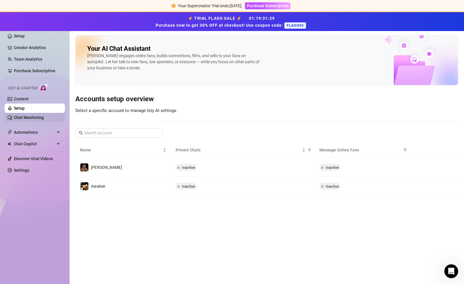
click at [39, 116] on link "Chat Monitoring" at bounding box center [29, 117] width 30 height 5
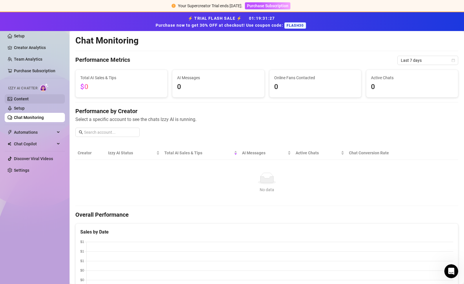
click at [29, 99] on link "Content" at bounding box center [21, 98] width 15 height 5
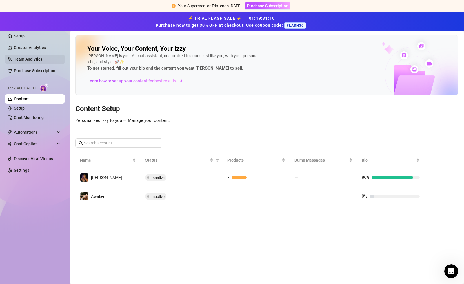
click at [28, 61] on link "Team Analytics" at bounding box center [28, 59] width 28 height 5
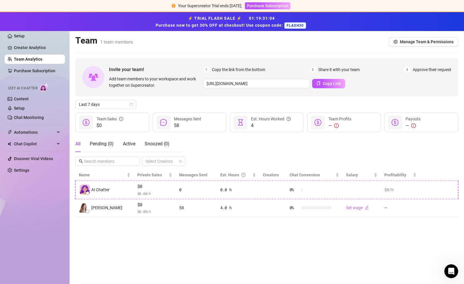
scroll to position [1, 0]
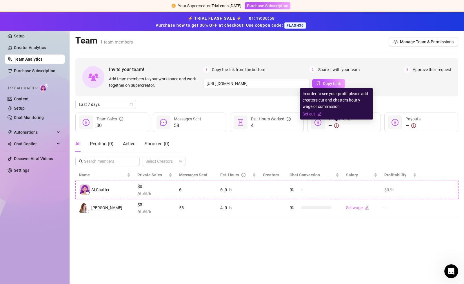
click at [338, 125] on icon "exclamation-circle" at bounding box center [336, 125] width 5 height 5
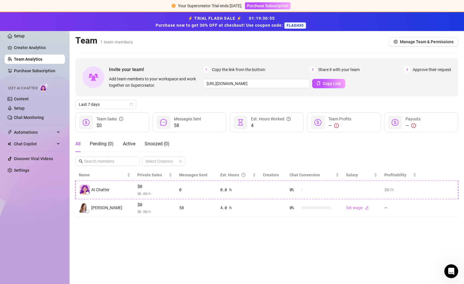
click at [342, 104] on div "Last 7 days" at bounding box center [266, 104] width 383 height 9
click at [39, 47] on link "Creator Analytics" at bounding box center [37, 47] width 46 height 9
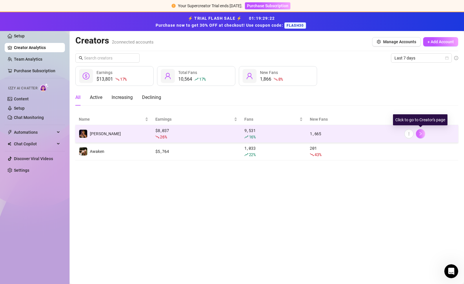
click at [422, 134] on icon "right" at bounding box center [420, 134] width 4 height 4
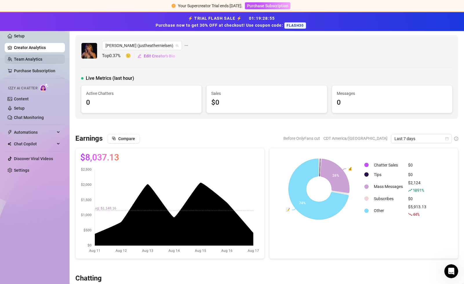
click at [37, 57] on link "Team Analytics" at bounding box center [28, 59] width 28 height 5
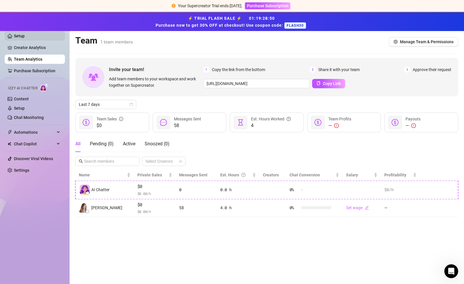
click at [25, 37] on link "Setup" at bounding box center [19, 36] width 11 height 5
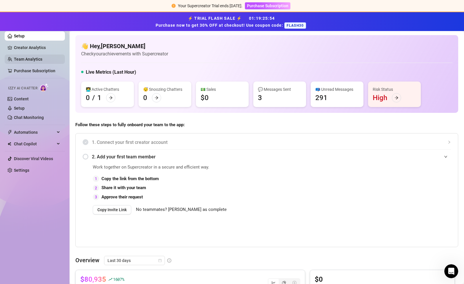
click at [38, 57] on link "Team Analytics" at bounding box center [28, 59] width 28 height 5
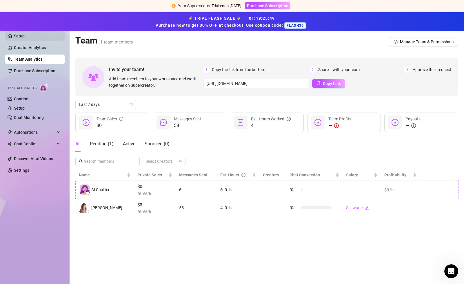
click at [24, 35] on link "Setup" at bounding box center [19, 36] width 11 height 5
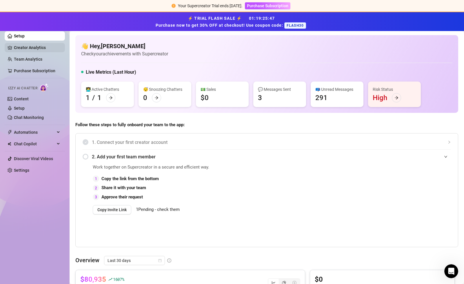
click at [25, 45] on link "Creator Analytics" at bounding box center [37, 47] width 46 height 9
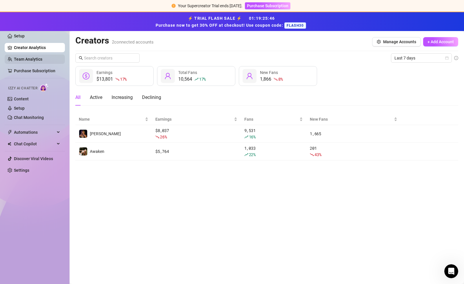
click at [25, 57] on link "Team Analytics" at bounding box center [28, 59] width 28 height 5
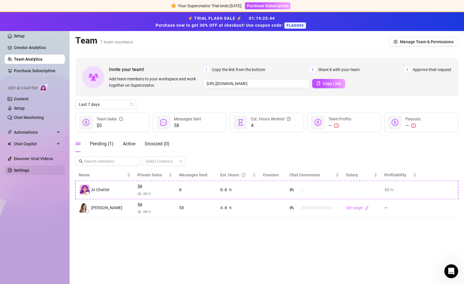
click at [18, 171] on link "Settings" at bounding box center [21, 170] width 15 height 5
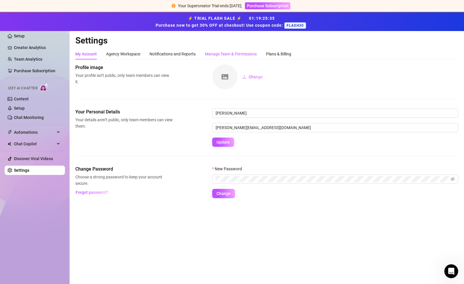
click at [227, 52] on div "Manage Team & Permissions" at bounding box center [231, 54] width 52 height 6
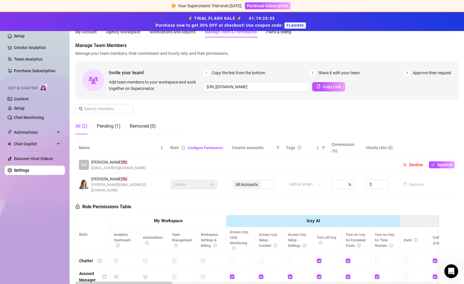
scroll to position [26, 0]
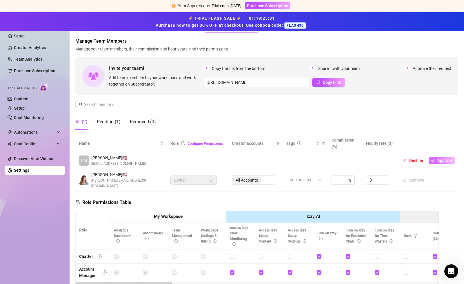
click at [446, 161] on span "Approve" at bounding box center [444, 160] width 15 height 5
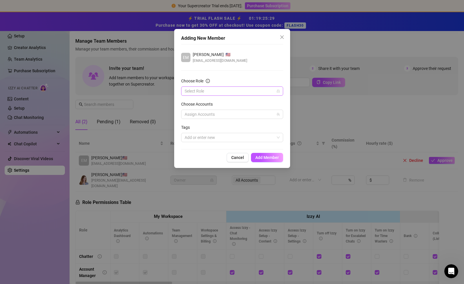
click at [257, 91] on input "Choose Role" at bounding box center [230, 91] width 90 height 9
click at [203, 112] on div "Account Manager" at bounding box center [232, 112] width 93 height 6
click at [206, 117] on div at bounding box center [229, 114] width 94 height 8
click at [192, 135] on span "Select tree node" at bounding box center [193, 134] width 5 height 5
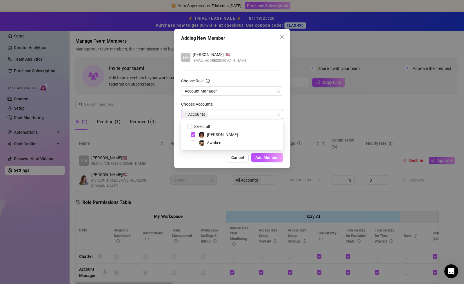
click at [287, 126] on div "Adding New Member EM [PERSON_NAME] 🇺🇸 [EMAIL_ADDRESS][DOMAIN_NAME] Choose Role …" at bounding box center [232, 98] width 116 height 139
click at [229, 140] on div at bounding box center [229, 137] width 94 height 8
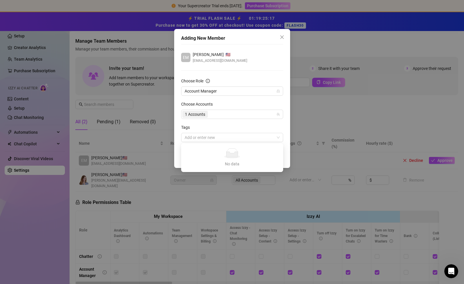
click at [233, 125] on div "Tags" at bounding box center [232, 128] width 102 height 9
click at [251, 91] on span "Account Manager" at bounding box center [232, 91] width 95 height 9
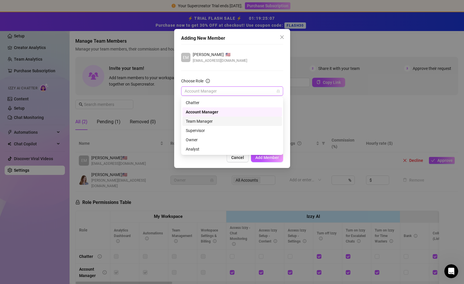
click at [214, 121] on div "Team Manager" at bounding box center [232, 121] width 93 height 6
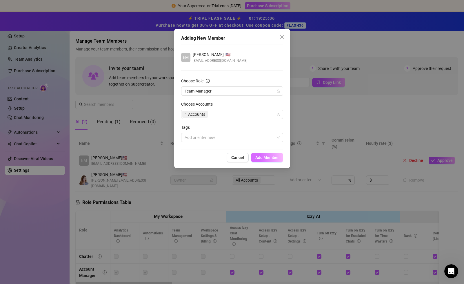
click at [270, 158] on span "Add Member" at bounding box center [266, 157] width 23 height 5
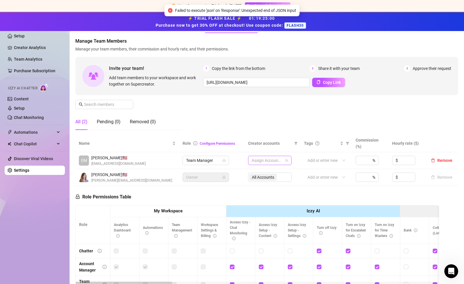
click at [268, 162] on div at bounding box center [266, 160] width 35 height 8
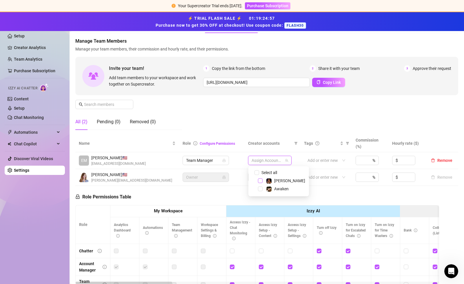
click at [260, 181] on span "Select tree node" at bounding box center [260, 180] width 5 height 5
